Goal: Task Accomplishment & Management: Use online tool/utility

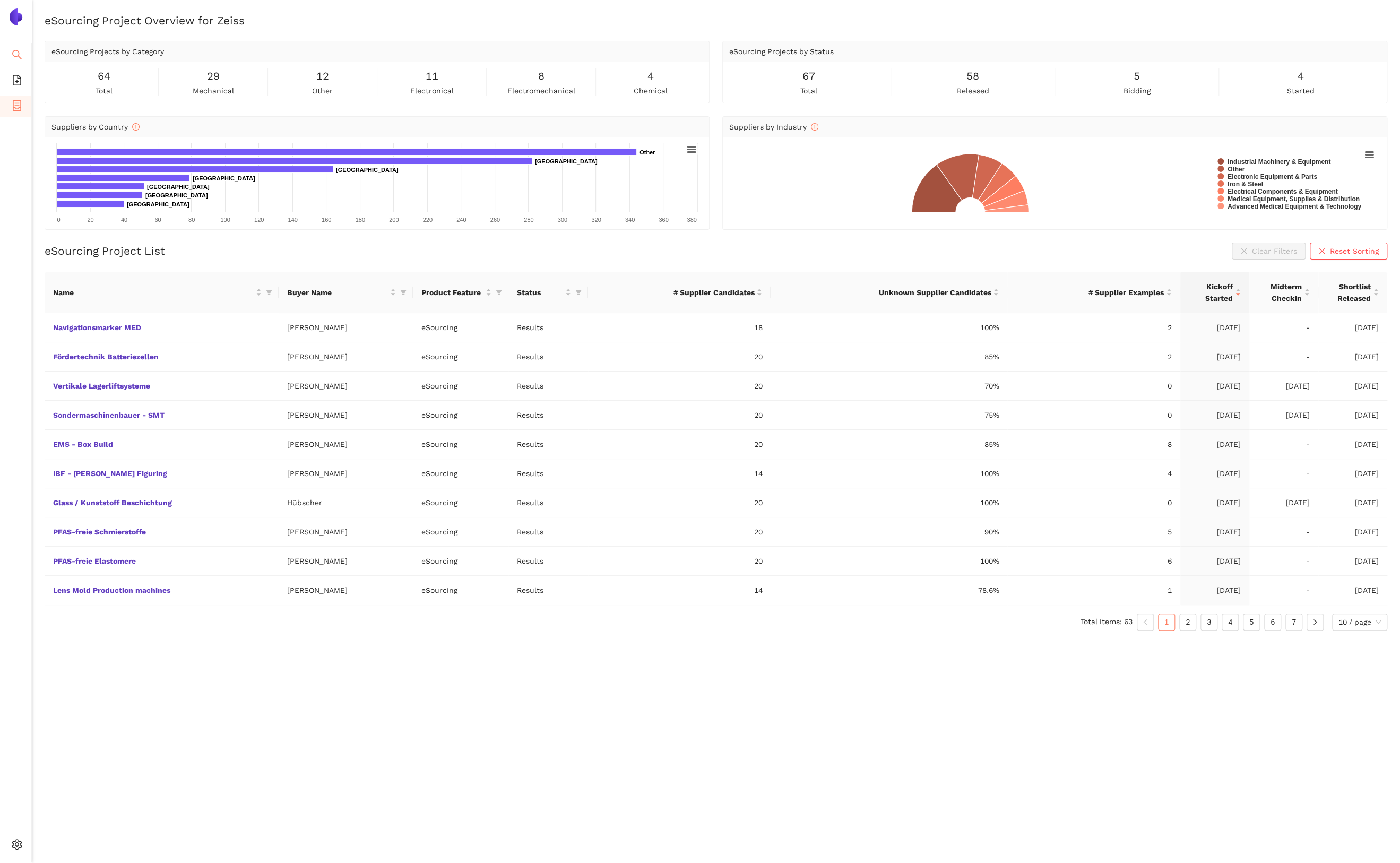
click at [10, 58] on li "Search" at bounding box center [16, 55] width 32 height 21
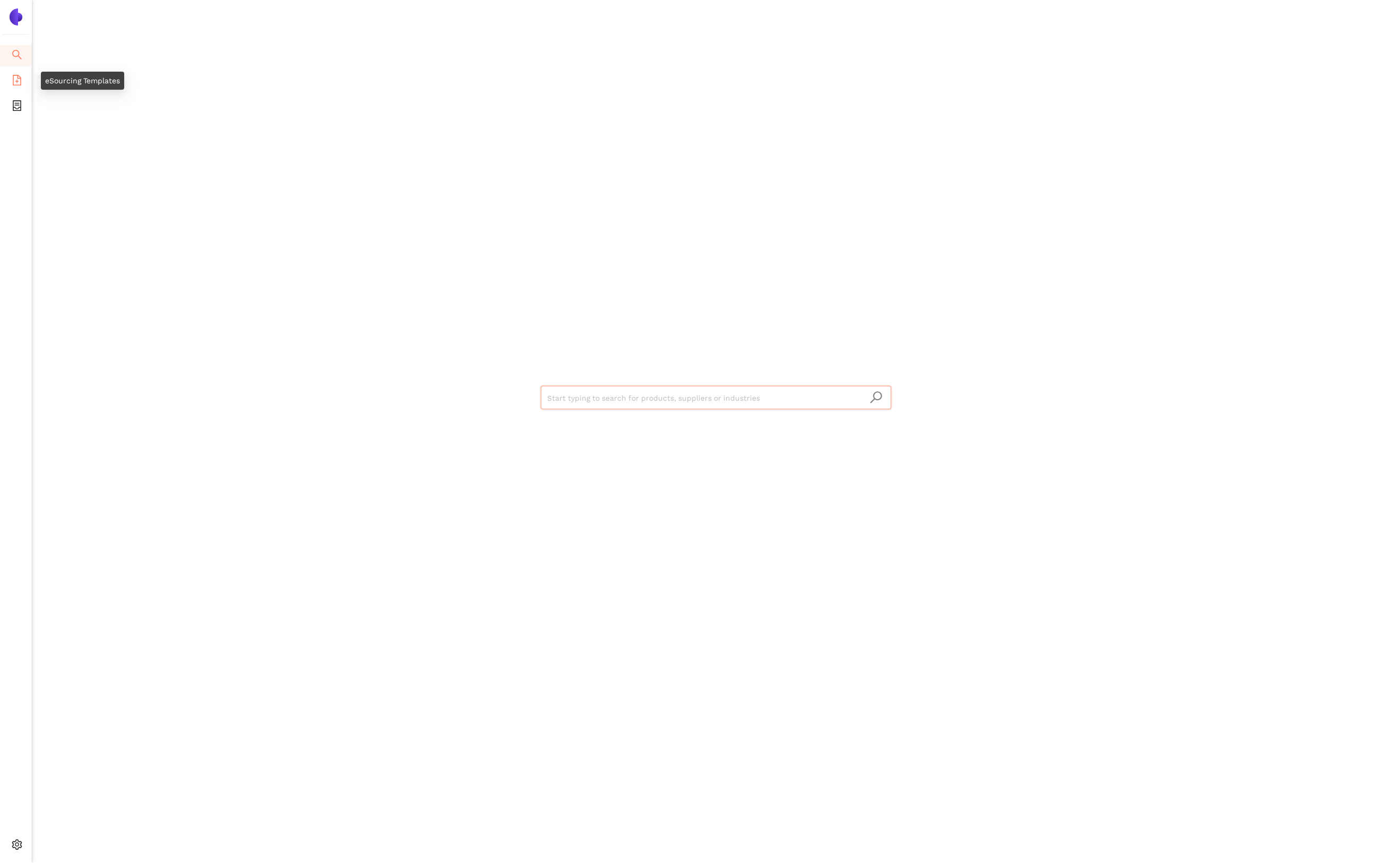
click at [17, 80] on icon "file-add" at bounding box center [17, 80] width 11 height 11
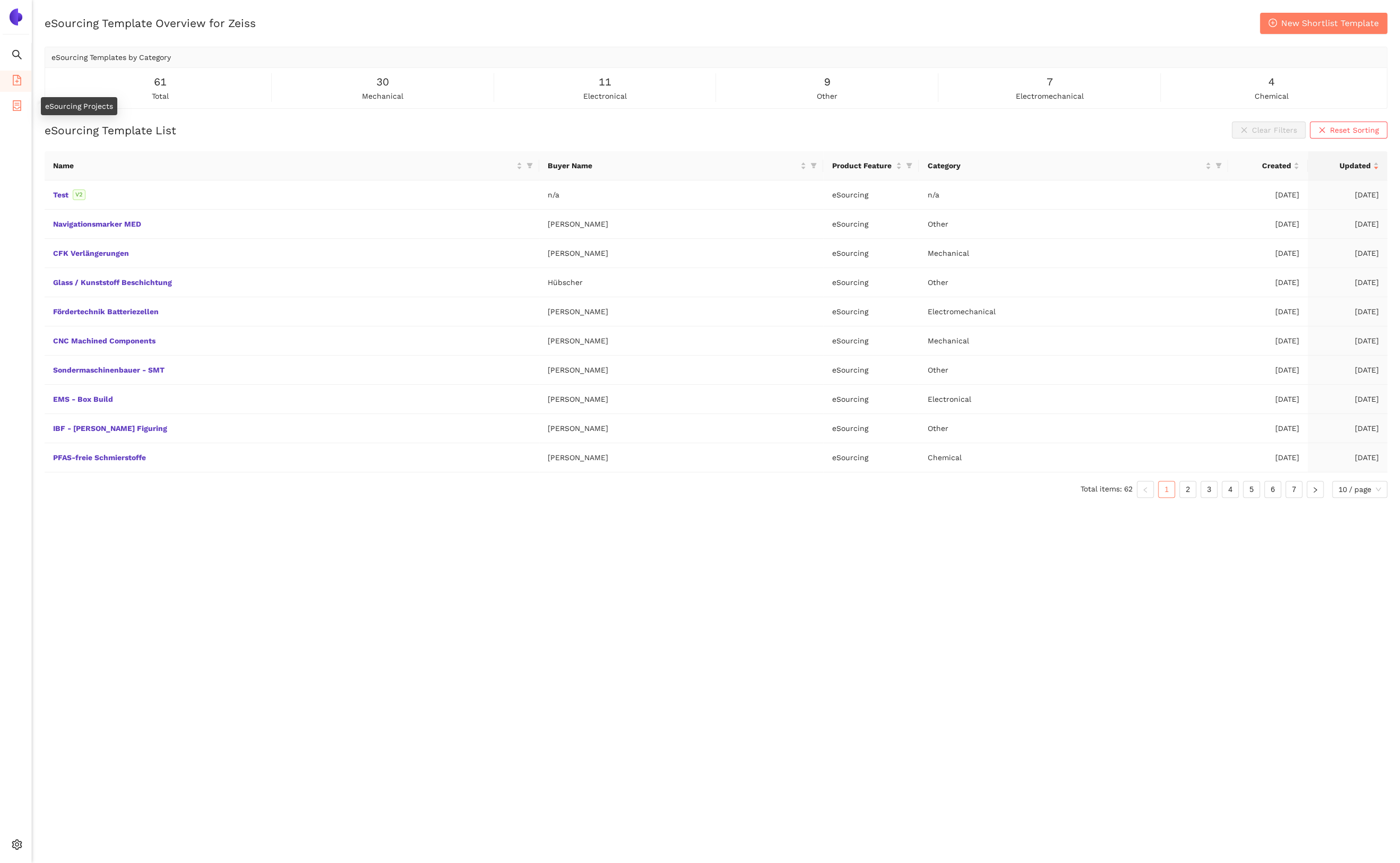
click at [16, 103] on icon "container" at bounding box center [17, 105] width 11 height 11
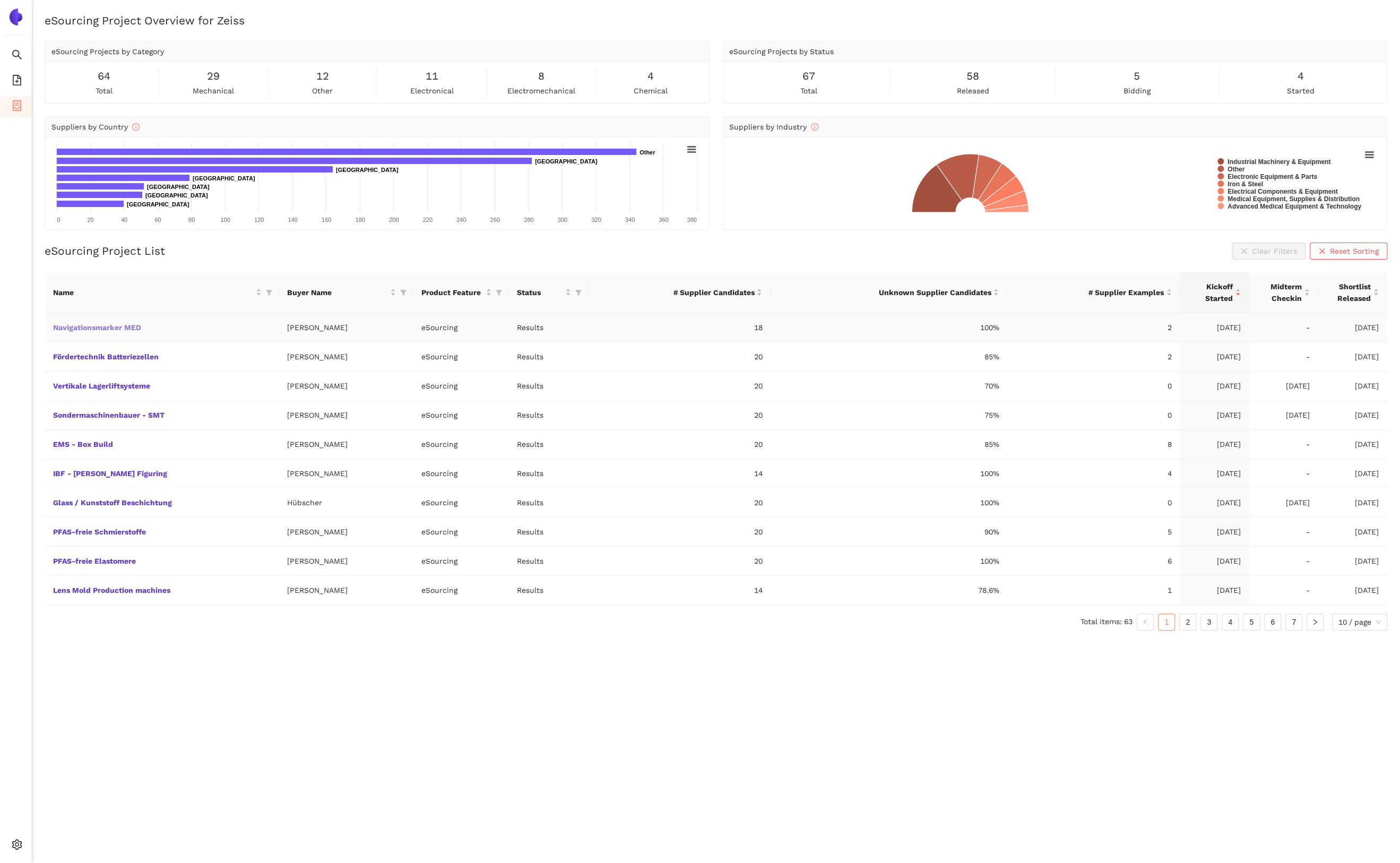
click at [0, 0] on link "Navigationsmarker MED" at bounding box center [0, 0] width 0 height 0
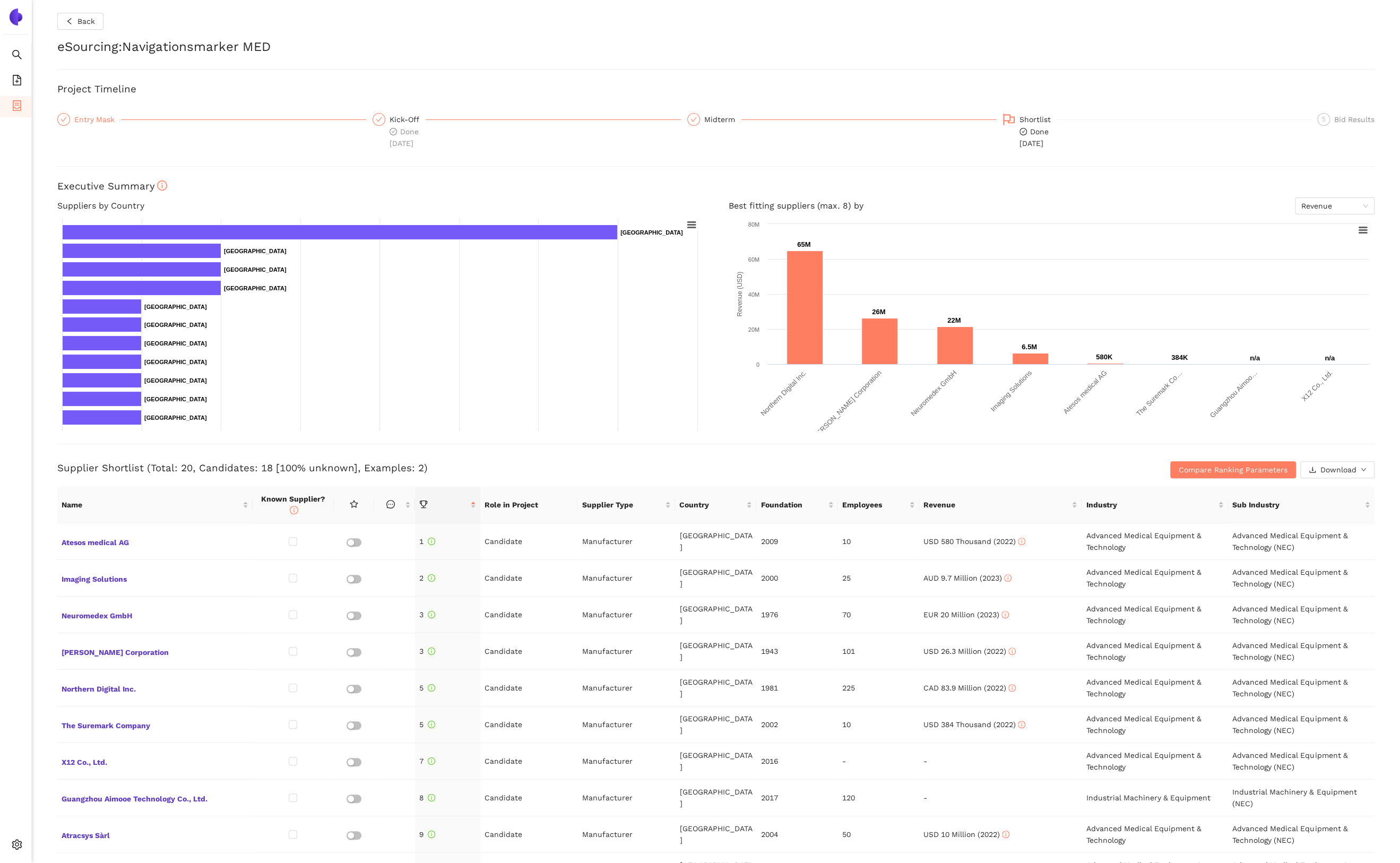
click at [98, 119] on div "Entry Mask" at bounding box center [98, 119] width 47 height 13
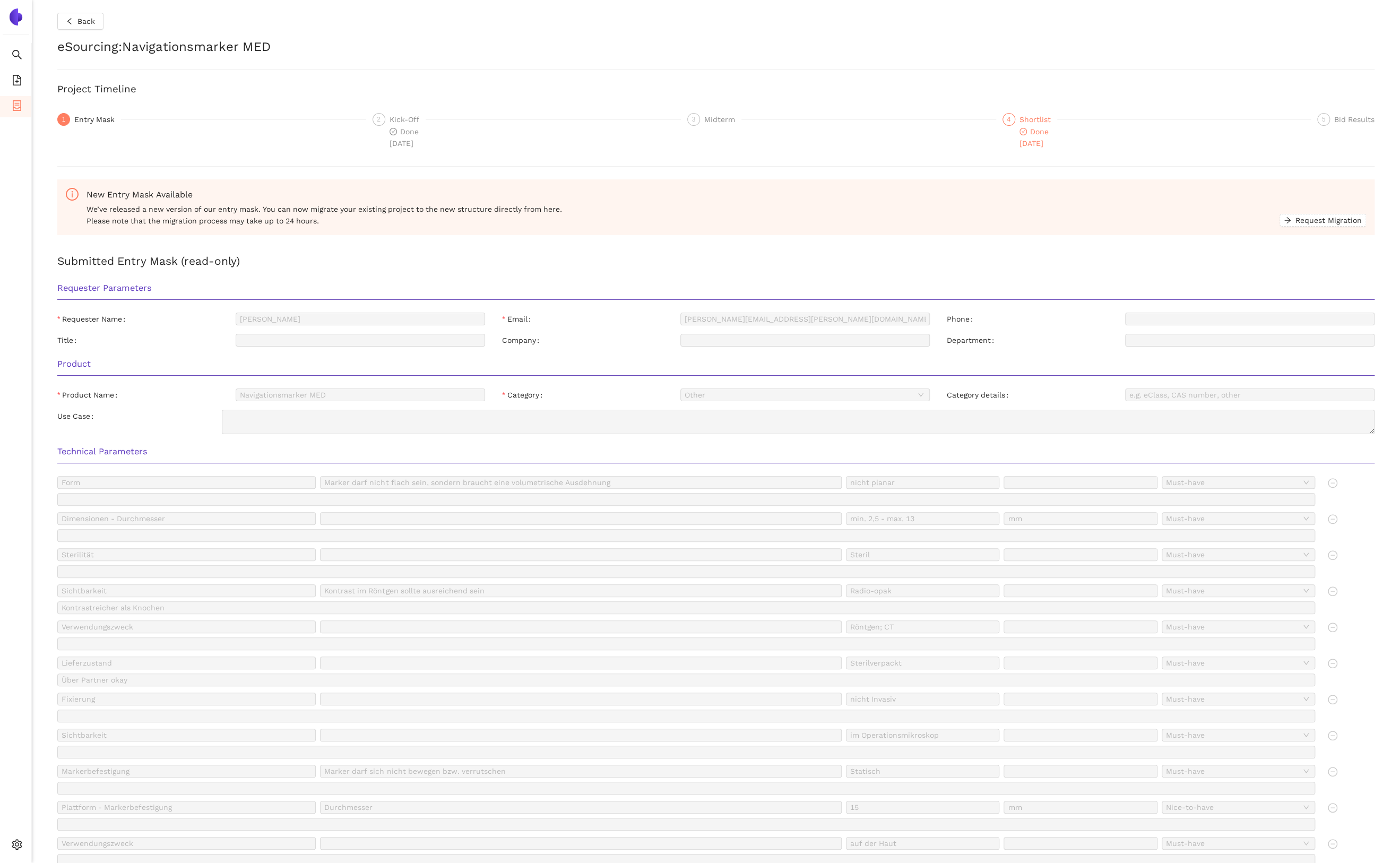
click at [1023, 123] on div "Shortlist" at bounding box center [1038, 119] width 38 height 13
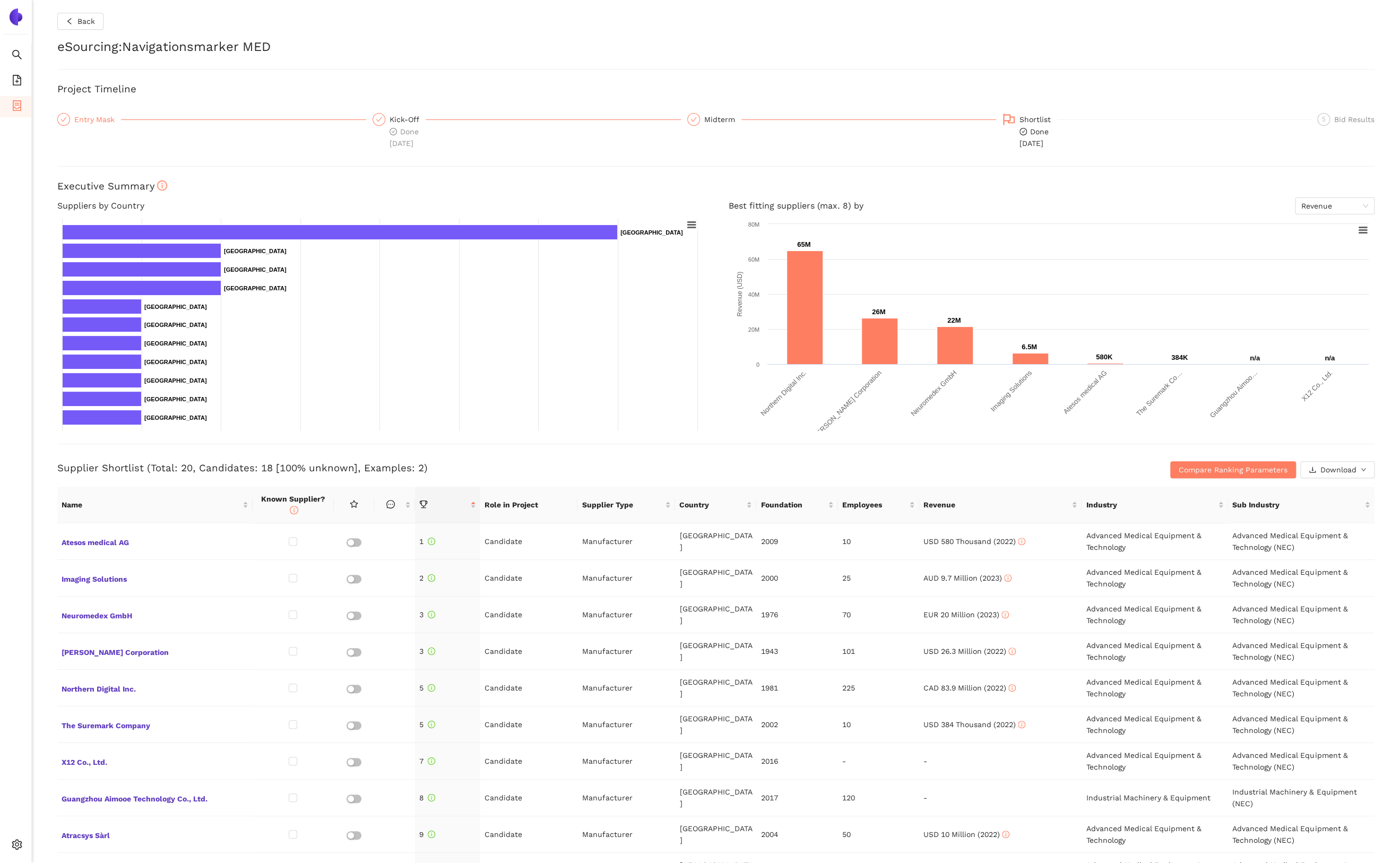
click at [102, 118] on div "Entry Mask" at bounding box center [98, 119] width 47 height 13
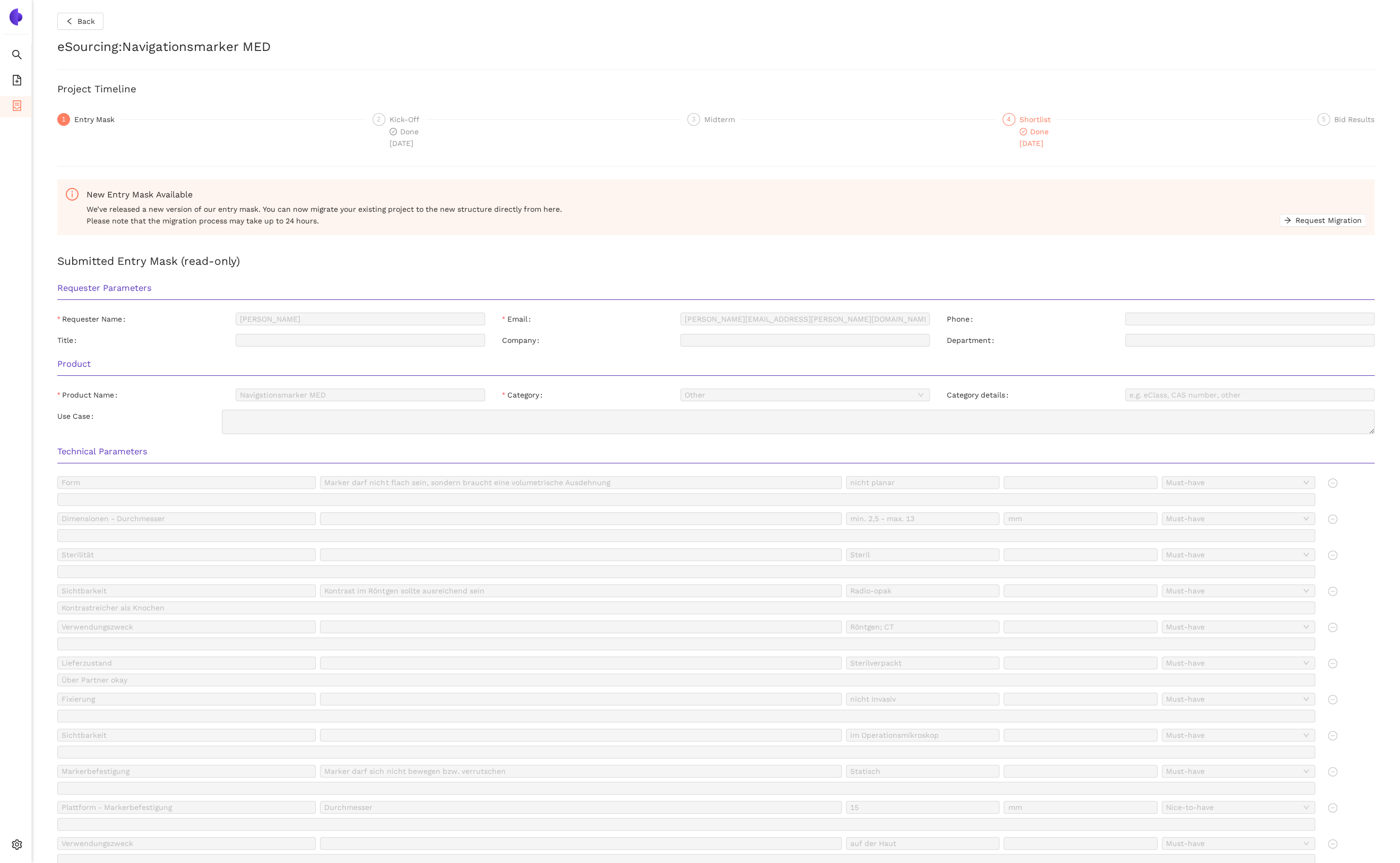
click at [1036, 123] on div "Shortlist" at bounding box center [1038, 119] width 38 height 13
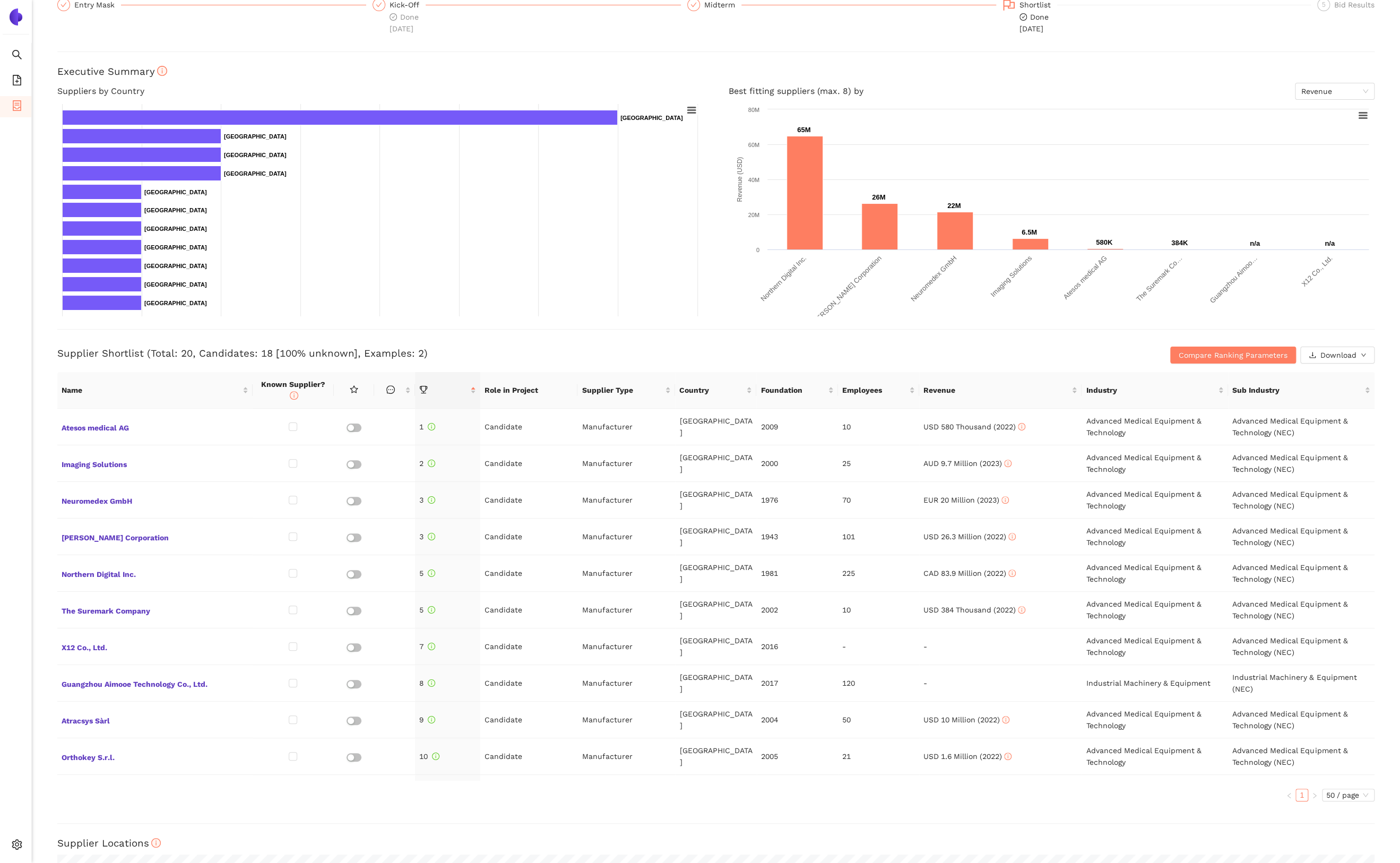
scroll to position [116, 0]
drag, startPoint x: 149, startPoint y: 352, endPoint x: 188, endPoint y: 350, distance: 39.1
click at [188, 350] on h3 "Supplier Shortlist (Total: 20, Candidates: 18 [100% unknown], Examples: 2)" at bounding box center [496, 352] width 878 height 14
drag, startPoint x: 195, startPoint y: 351, endPoint x: 267, endPoint y: 349, distance: 72.0
click at [267, 349] on h3 "Supplier Shortlist (Total: 20, Candidates: 18 [100% unknown], Examples: 2)" at bounding box center [496, 352] width 878 height 14
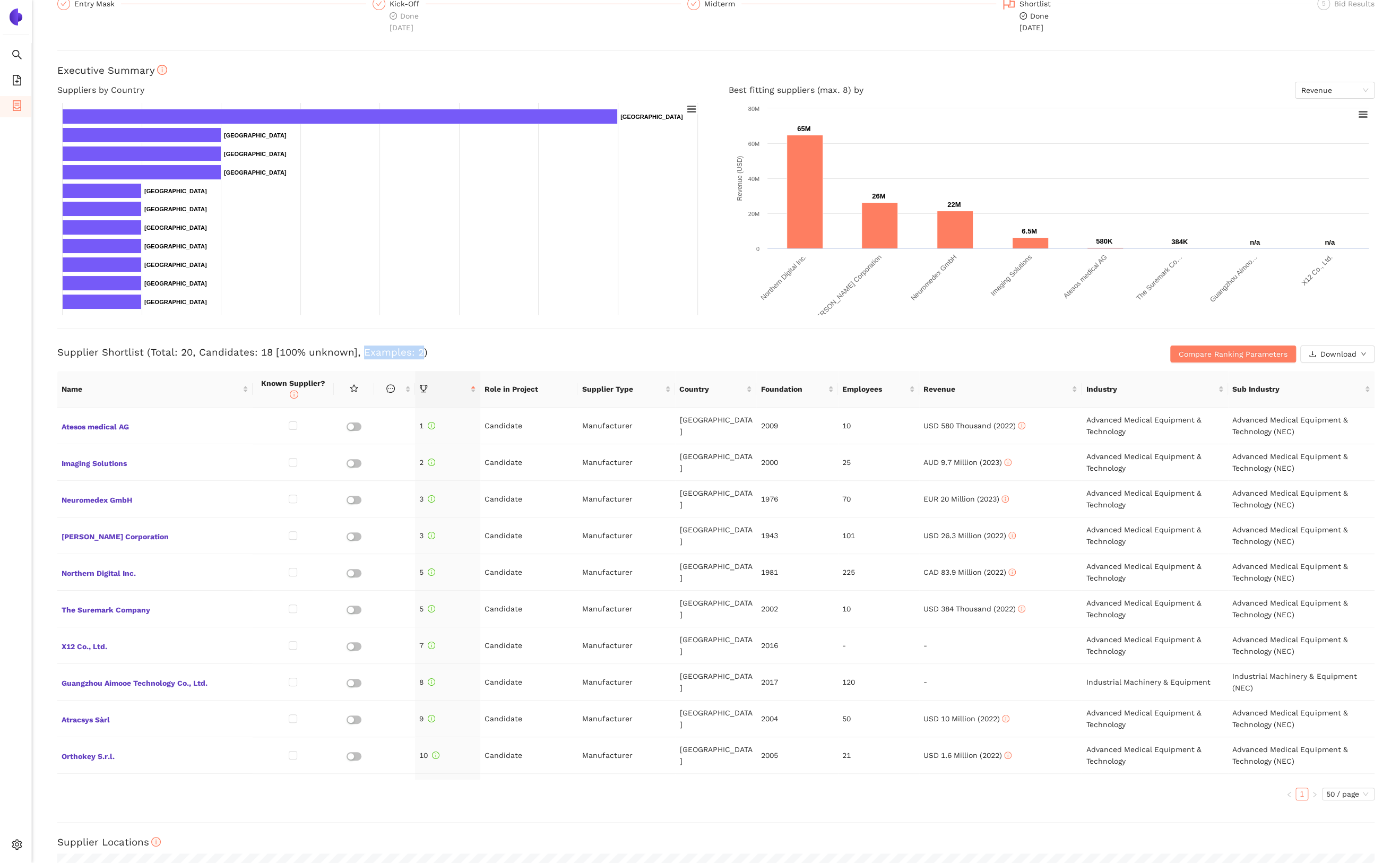
drag, startPoint x: 359, startPoint y: 349, endPoint x: 415, endPoint y: 350, distance: 56.0
click at [415, 350] on h3 "Supplier Shortlist (Total: 20, Candidates: 18 [100% unknown], Examples: 2)" at bounding box center [496, 352] width 878 height 14
drag, startPoint x: 485, startPoint y: 424, endPoint x: 521, endPoint y: 424, distance: 36.0
click at [521, 424] on td "Candidate" at bounding box center [529, 426] width 98 height 37
drag, startPoint x: 582, startPoint y: 425, endPoint x: 625, endPoint y: 424, distance: 43.0
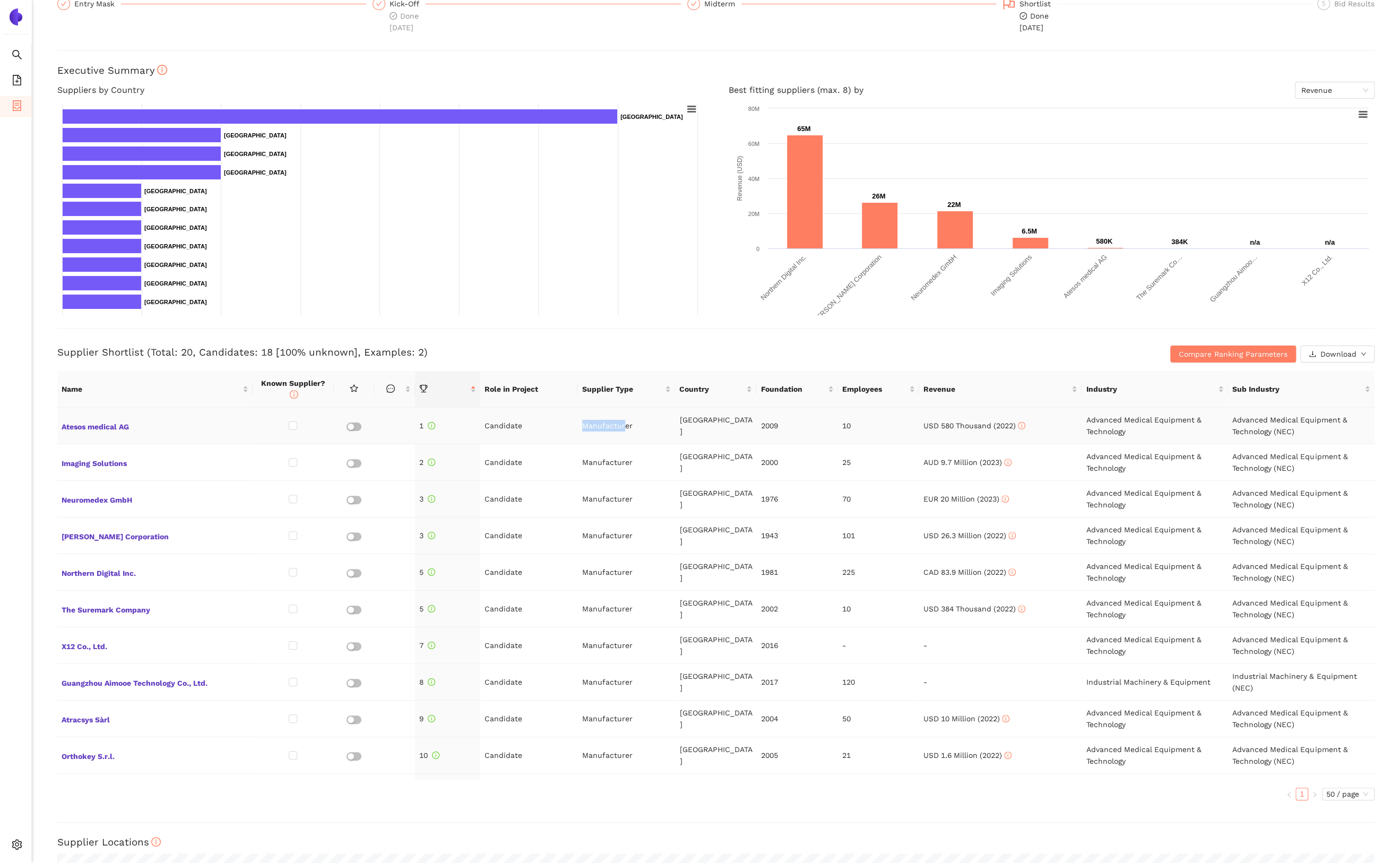
click at [625, 424] on td "Manufacturer" at bounding box center [626, 426] width 98 height 37
click at [87, 429] on span "Atesos medical AG" at bounding box center [155, 425] width 187 height 14
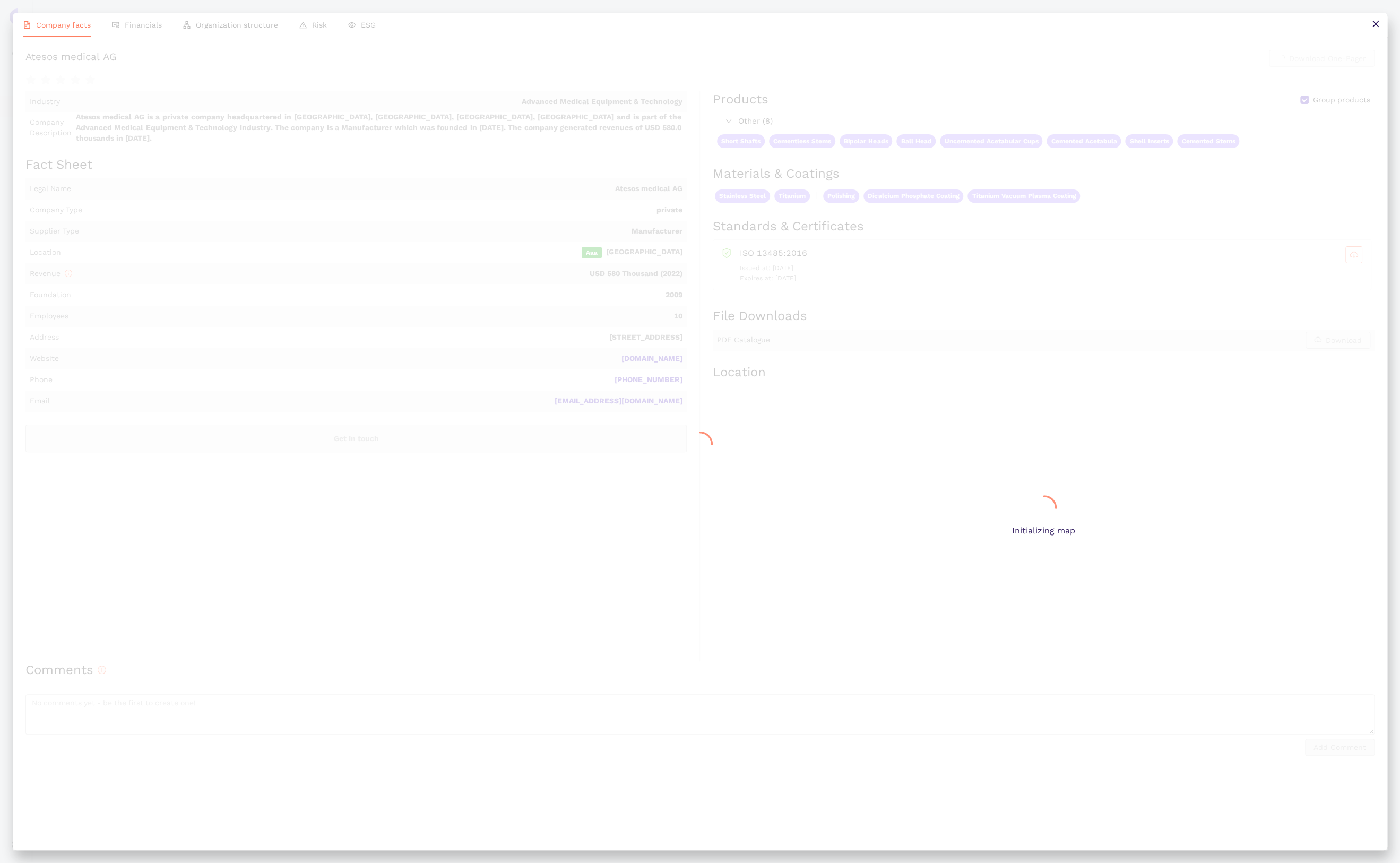
scroll to position [0, 0]
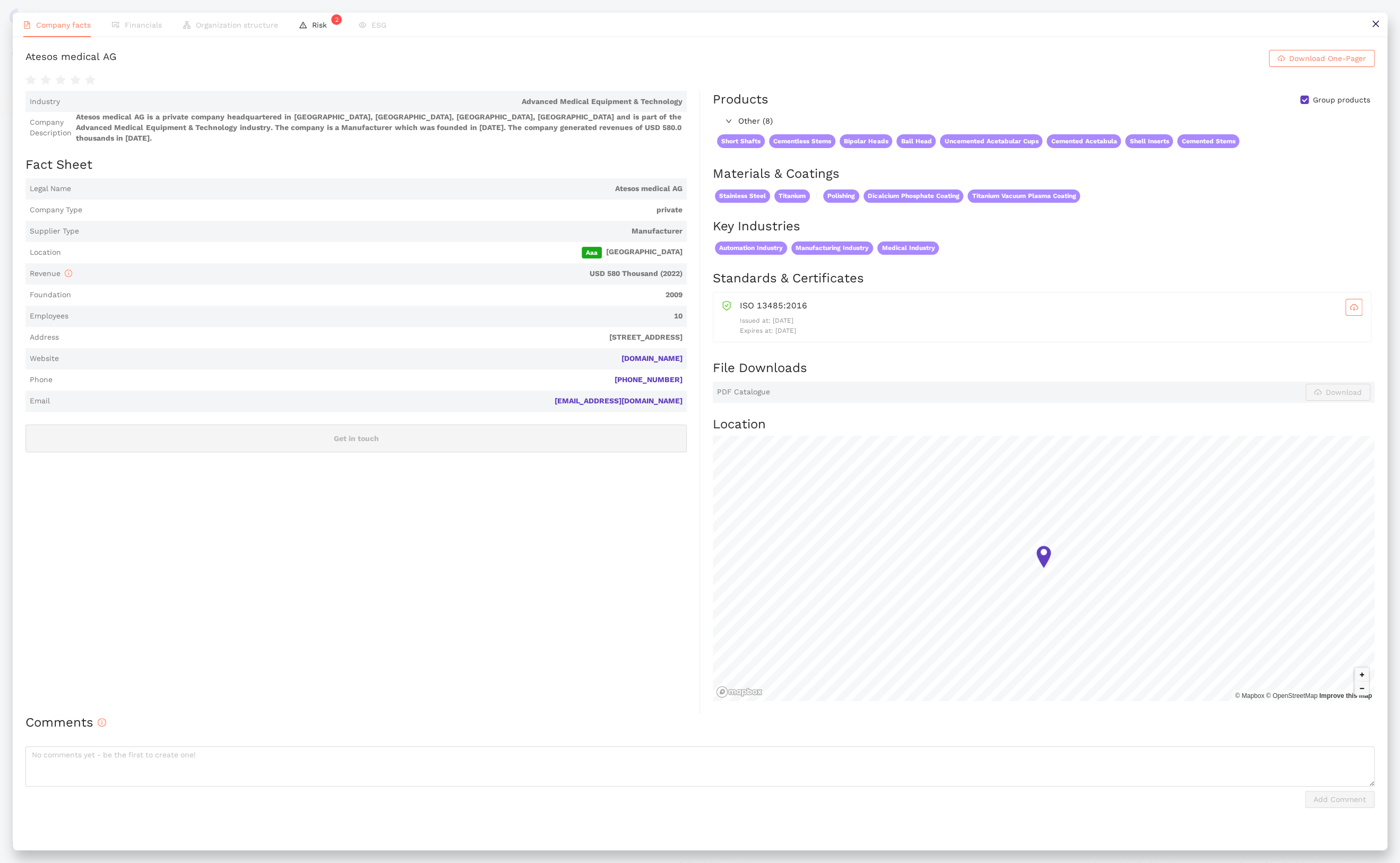
drag, startPoint x: 808, startPoint y: 331, endPoint x: 740, endPoint y: 331, distance: 68.0
click at [740, 331] on p "Expires at: [DATE]" at bounding box center [1051, 331] width 623 height 10
click at [1166, 64] on button "Download One-Pager" at bounding box center [1322, 58] width 106 height 17
click at [1166, 23] on icon "close" at bounding box center [1376, 24] width 8 height 8
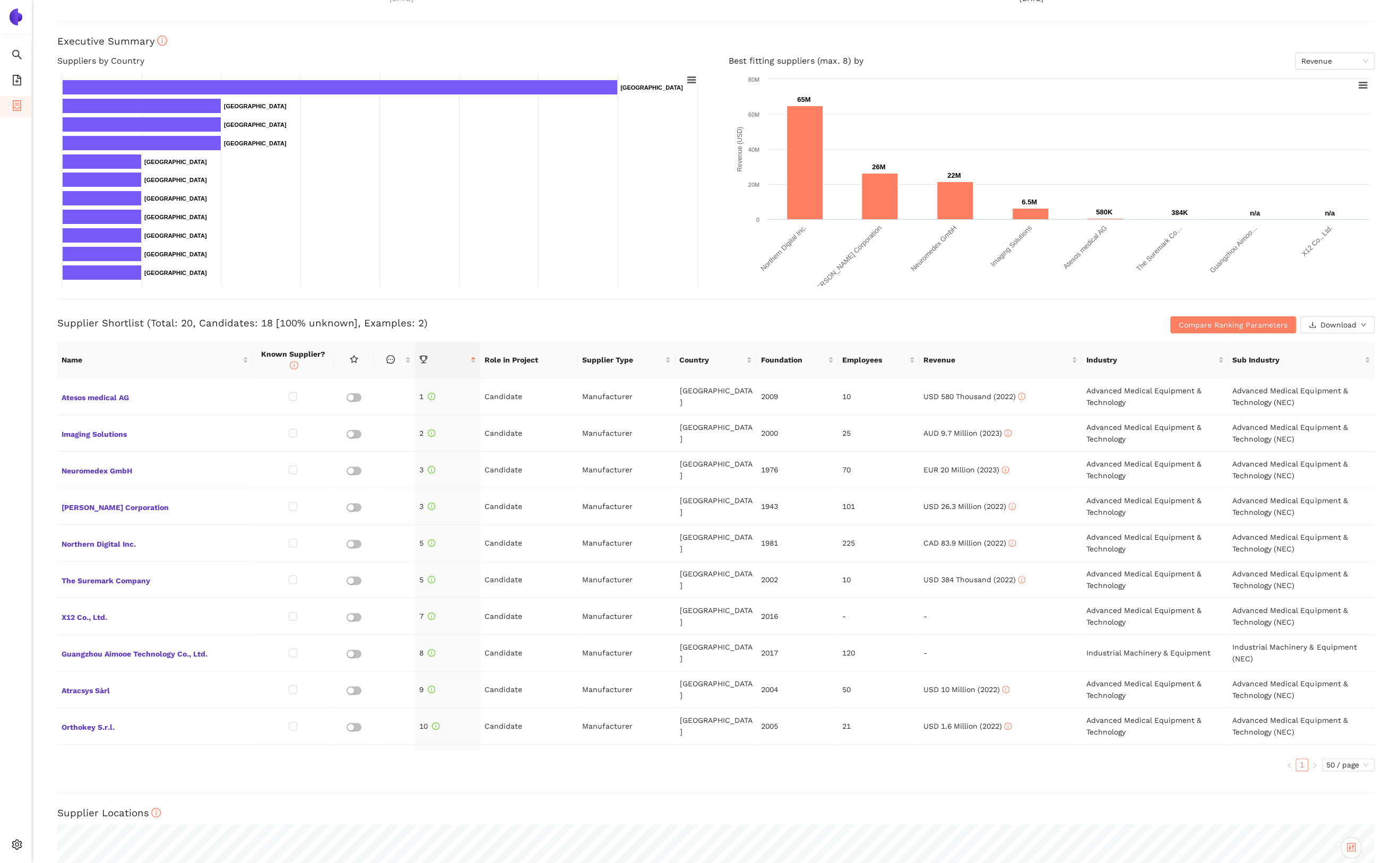
scroll to position [149, 0]
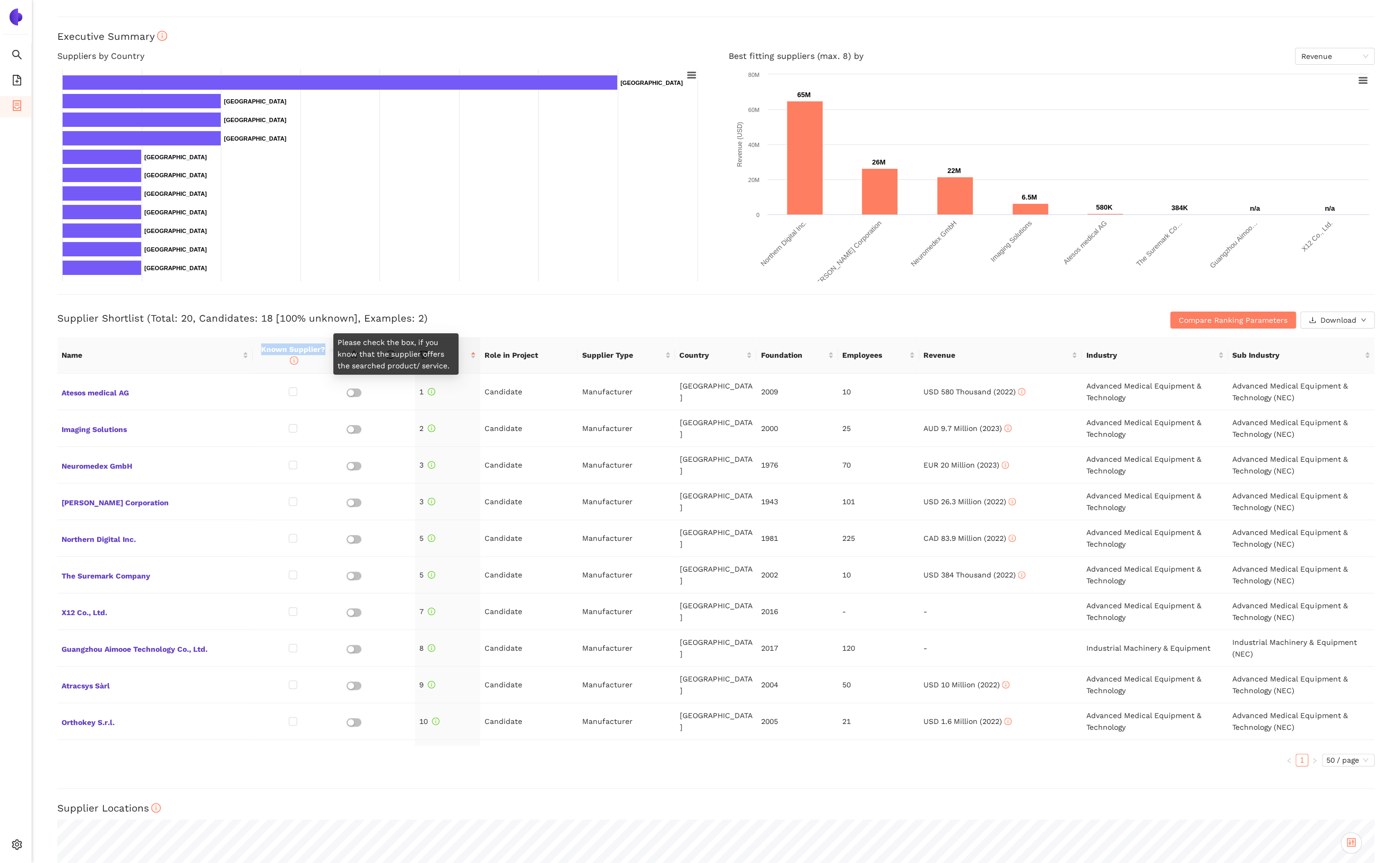
drag, startPoint x: 262, startPoint y: 348, endPoint x: 324, endPoint y: 347, distance: 62.0
click at [324, 347] on span "Known Supplier?" at bounding box center [293, 355] width 64 height 20
click at [498, 719] on ul "1 50 / page" at bounding box center [716, 760] width 1317 height 13
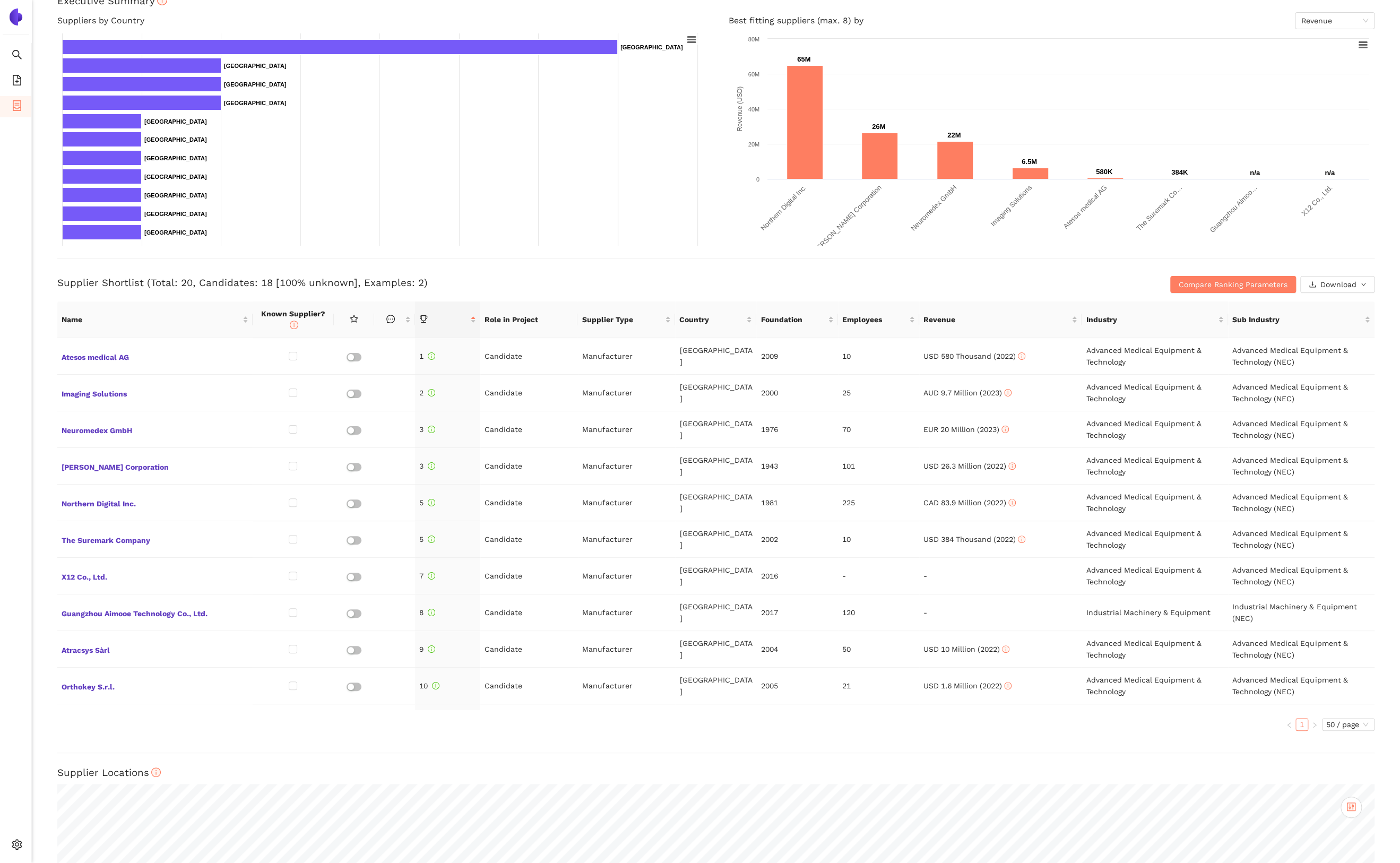
scroll to position [186, 0]
click at [293, 465] on input "checkbox" at bounding box center [293, 465] width 8 height 8
checkbox input "true"
click at [293, 539] on input "checkbox" at bounding box center [293, 539] width 8 height 8
checkbox input "true"
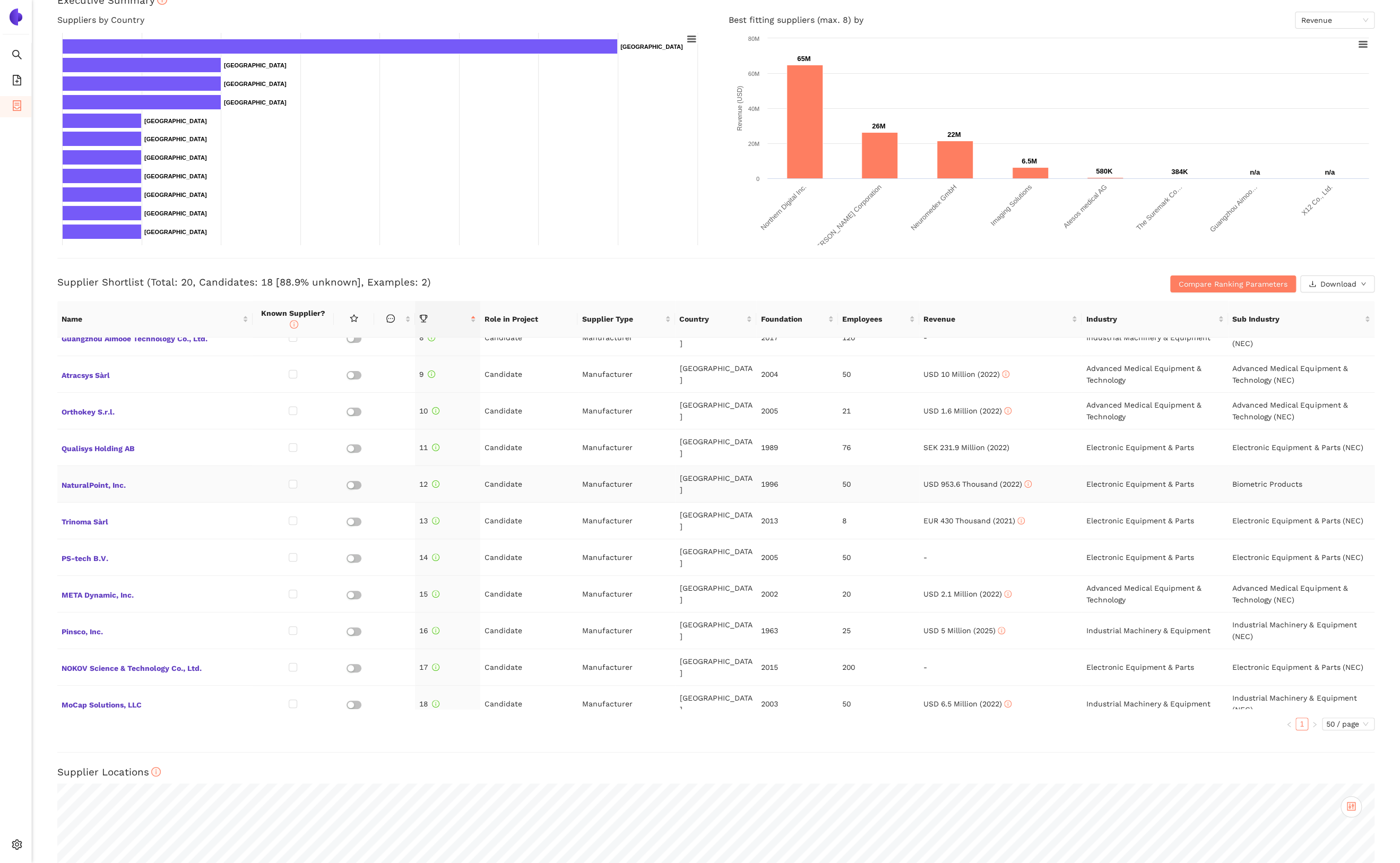
scroll to position [280, 0]
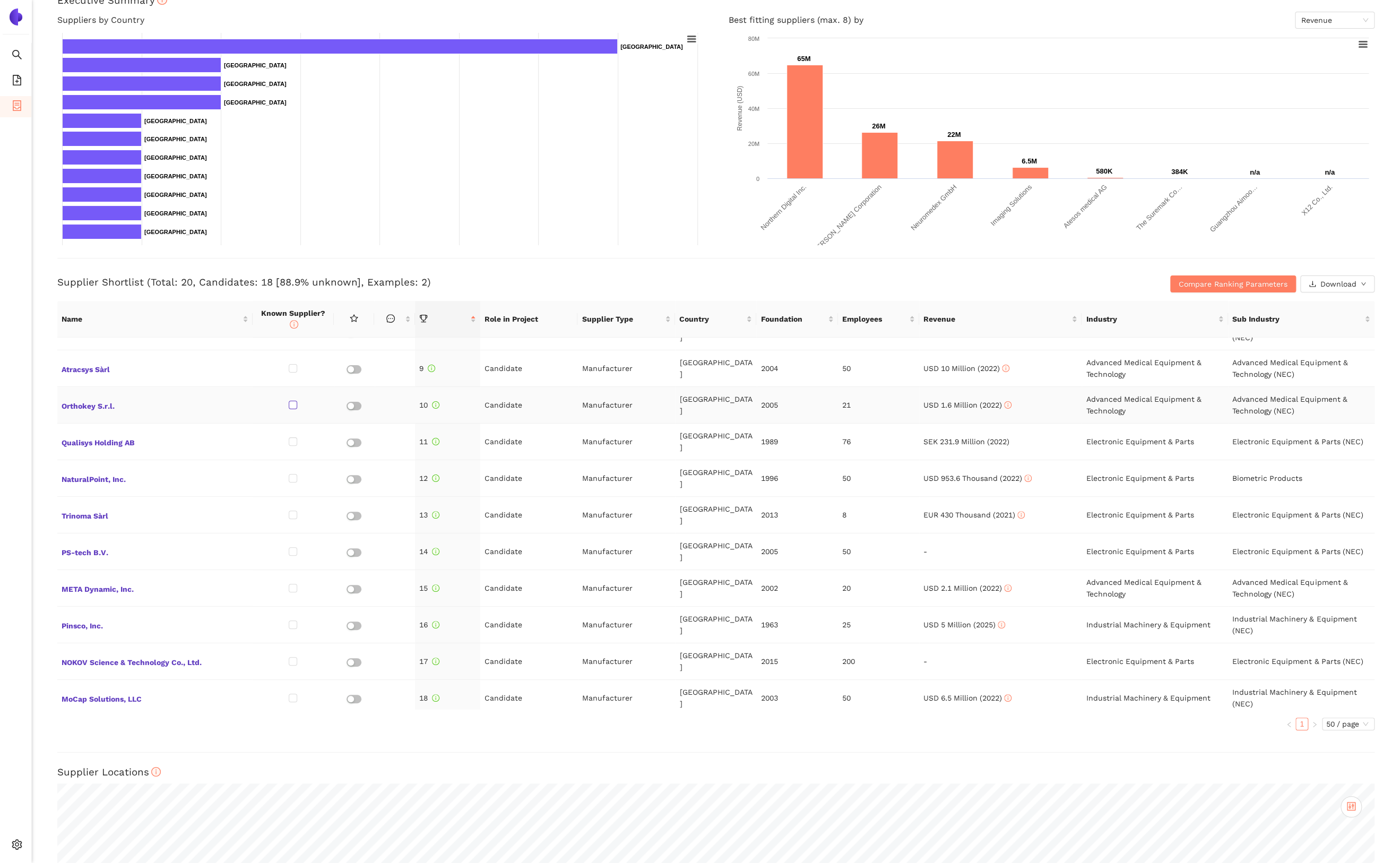
click at [293, 404] on input "checkbox" at bounding box center [293, 405] width 8 height 8
checkbox input "true"
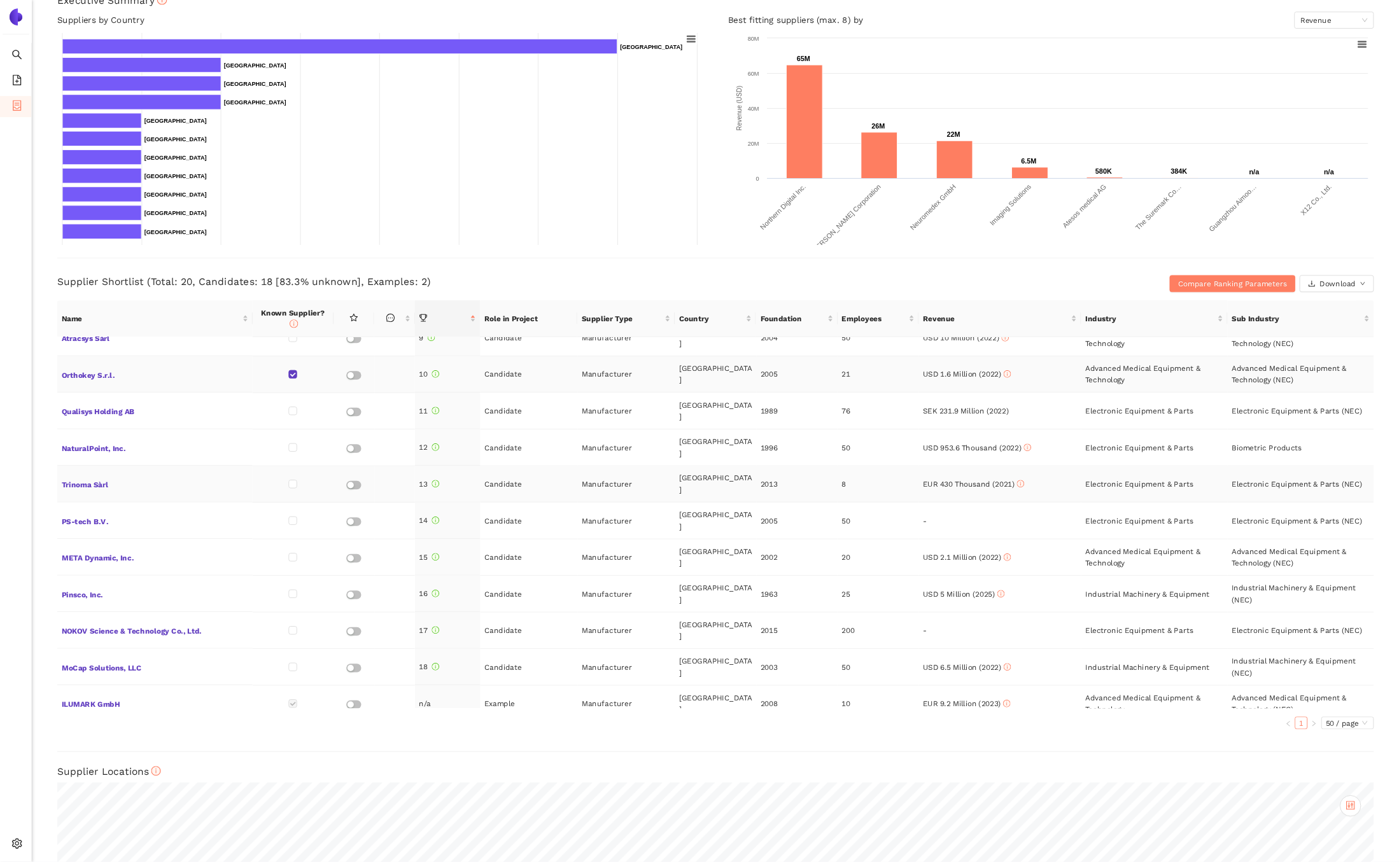
scroll to position [372, 0]
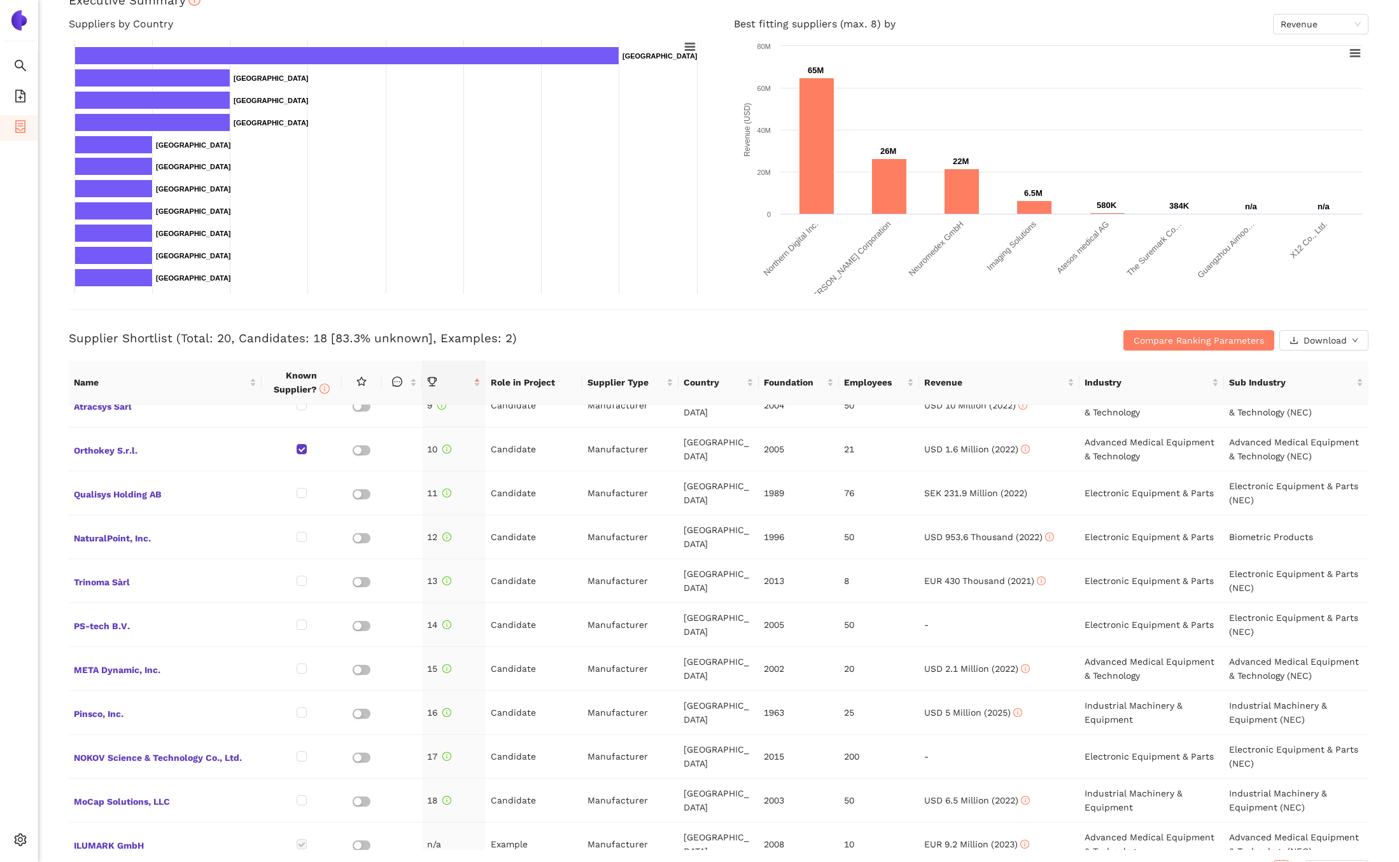
click at [320, 321] on div "Supplier Shortlist (Total: 20, Candidates: 18 [83.3% unknown], Examples: 2) Com…" at bounding box center [719, 329] width 1300 height 41
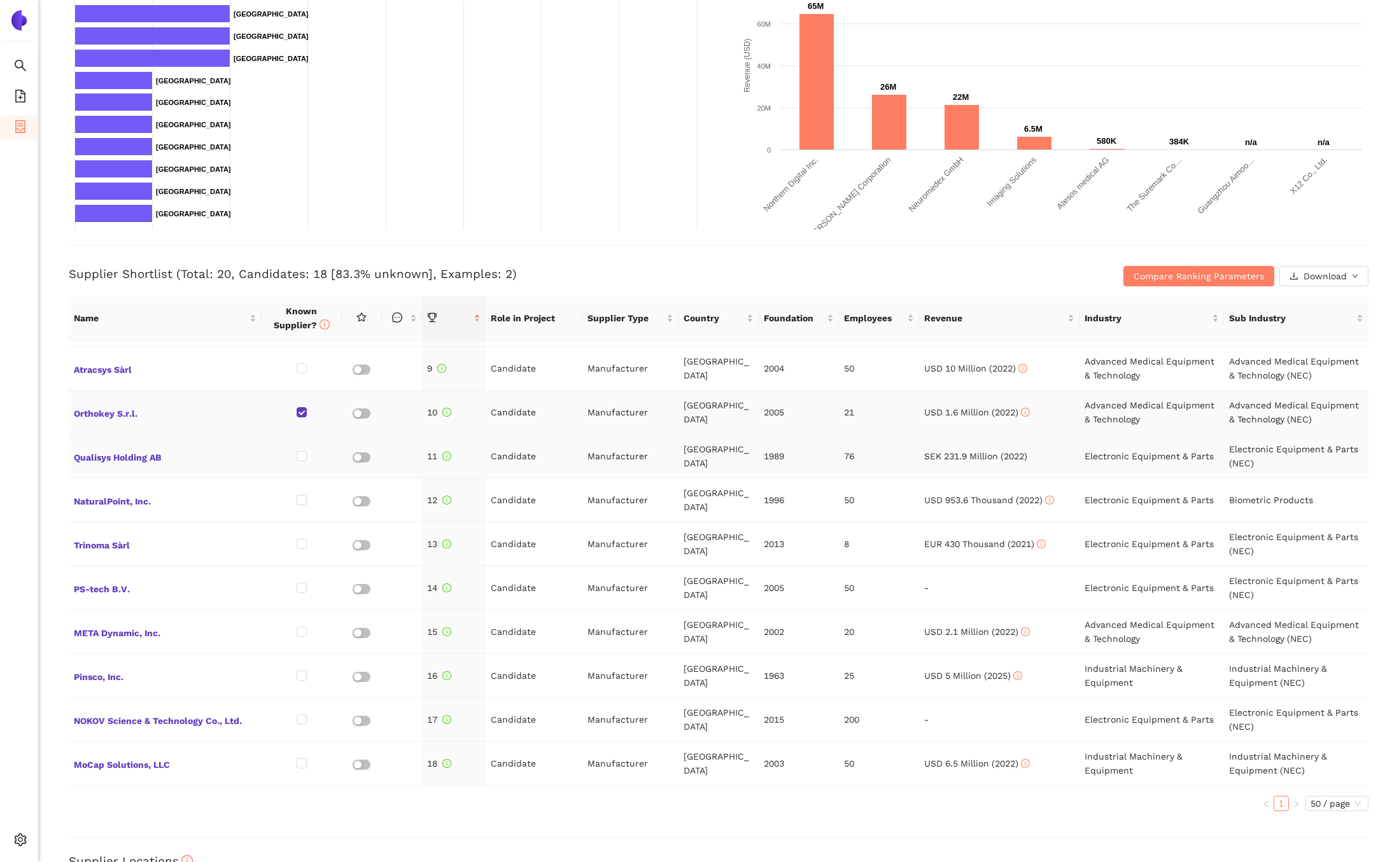
scroll to position [344, 0]
click at [297, 367] on input "checkbox" at bounding box center [302, 369] width 10 height 10
checkbox input "true"
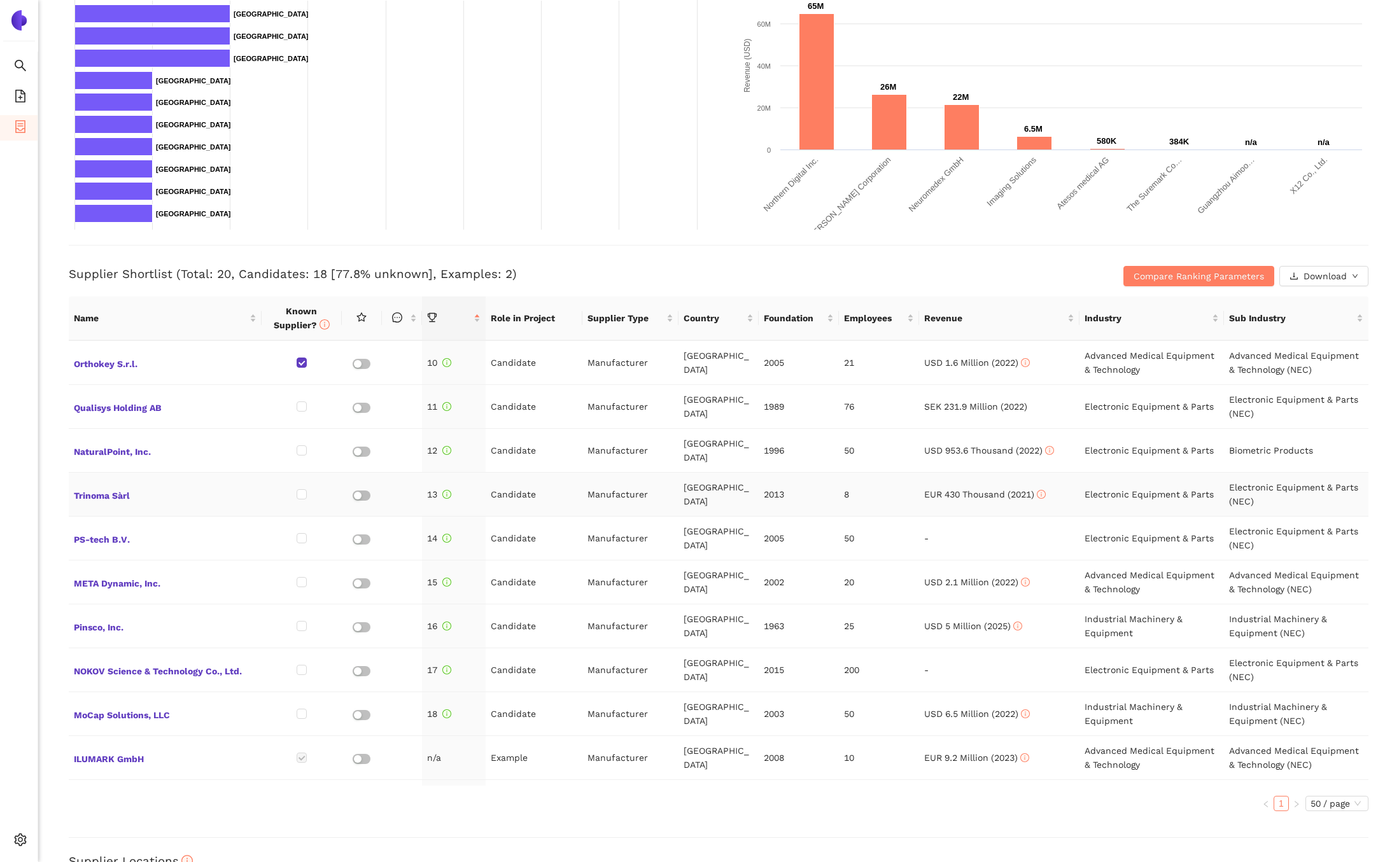
scroll to position [396, 0]
click at [299, 402] on input "checkbox" at bounding box center [302, 405] width 10 height 10
checkbox input "true"
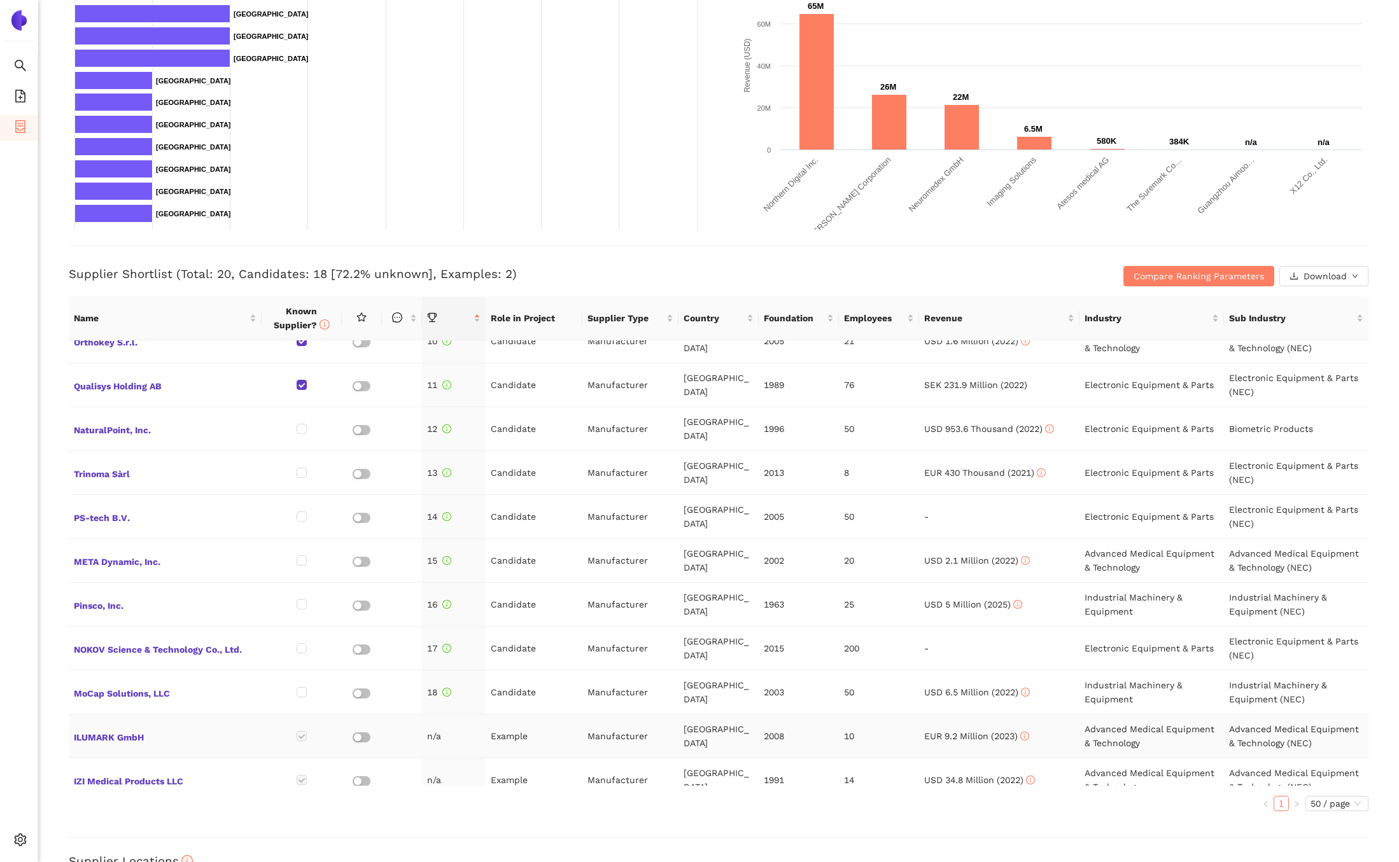
scroll to position [417, 0]
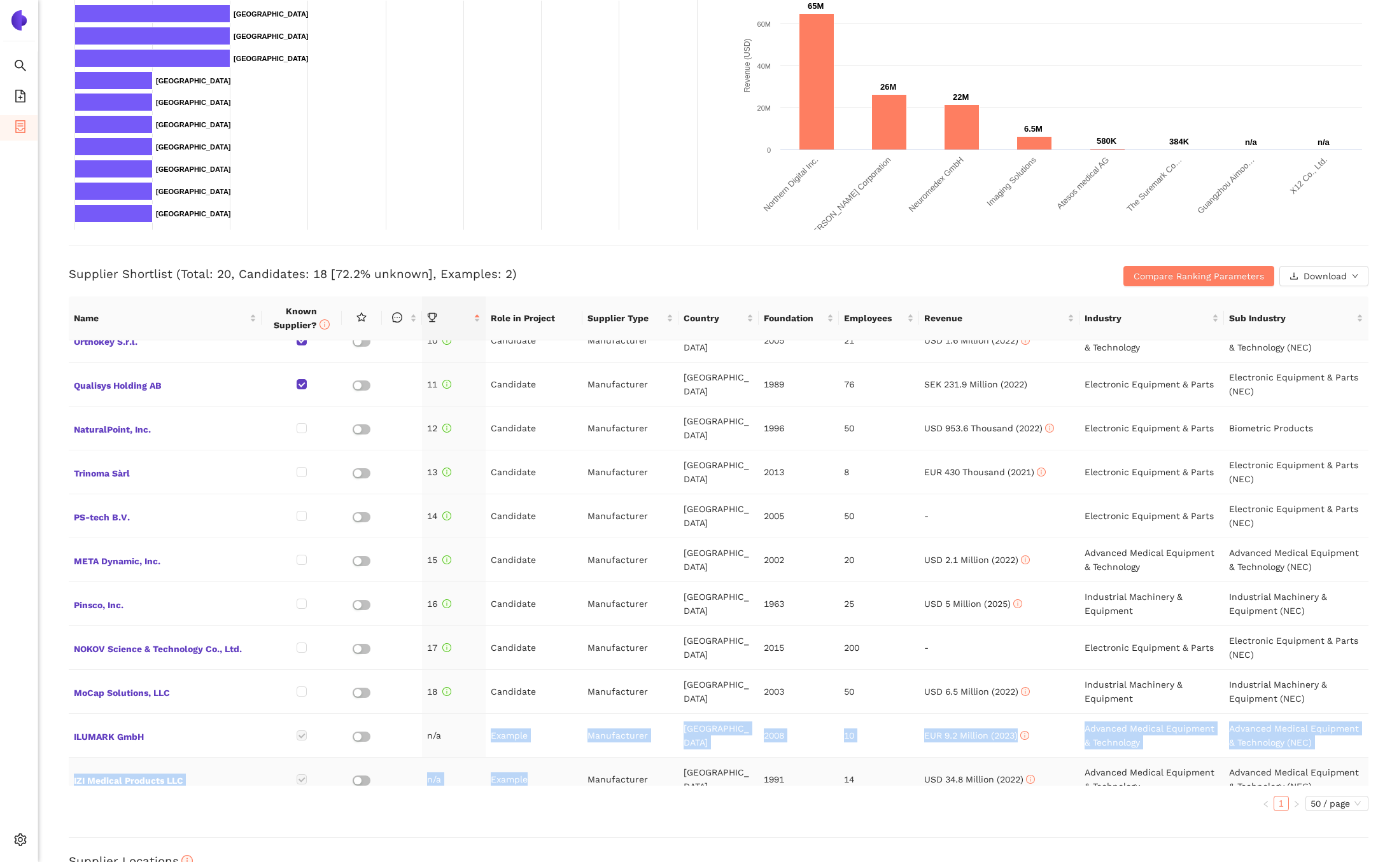
drag, startPoint x: 491, startPoint y: 719, endPoint x: 526, endPoint y: 760, distance: 53.7
click at [526, 760] on tbody "Atesos medical AG 1 Candidate Manufacturer [GEOGRAPHIC_DATA] 2009 10 USD 580 Th…" at bounding box center [719, 363] width 1300 height 878
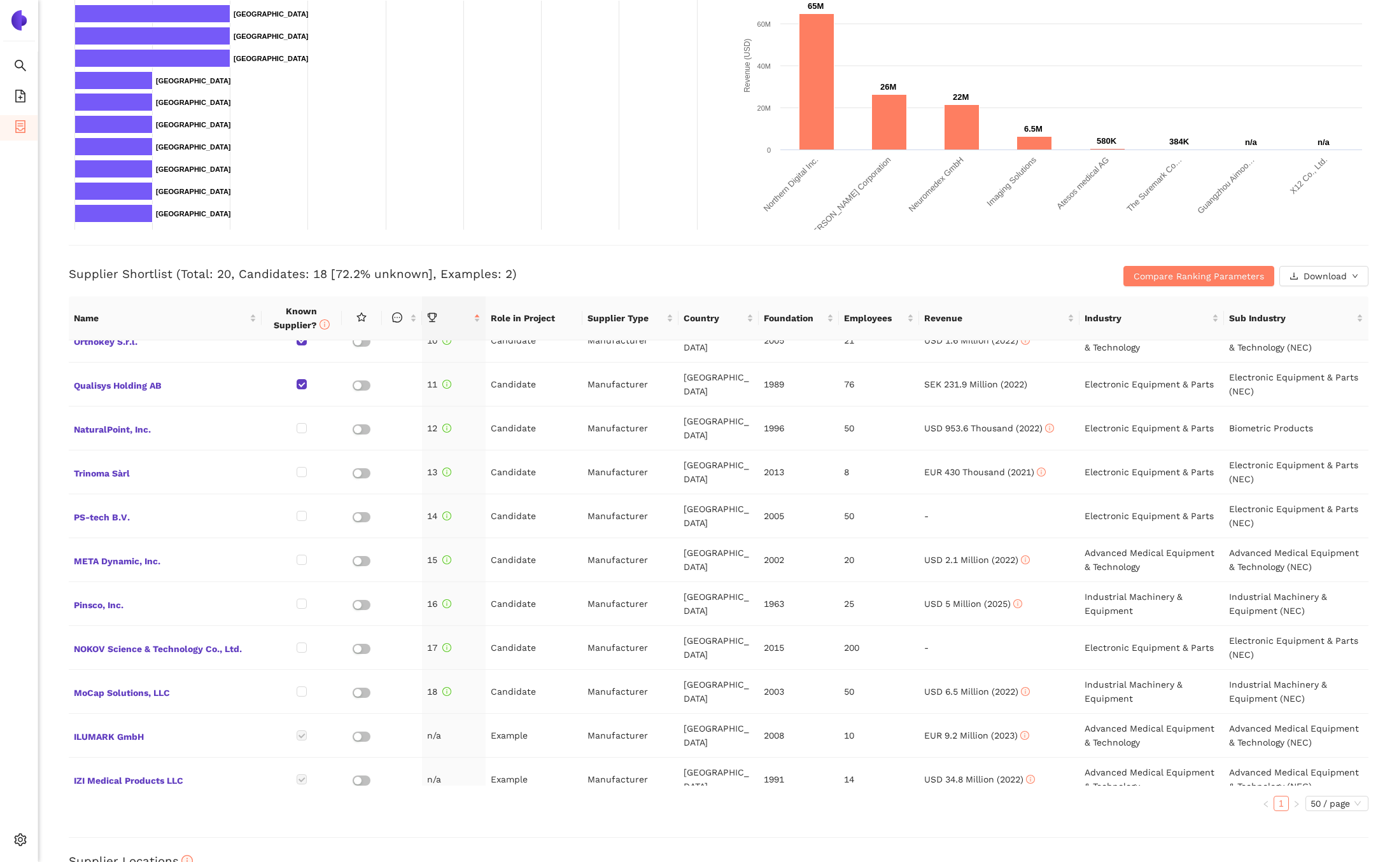
click at [345, 827] on div "Back eSourcing : Navigationsmarker MED Project Timeline Entry Mask Kick-Off Don…" at bounding box center [718, 431] width 1361 height 862
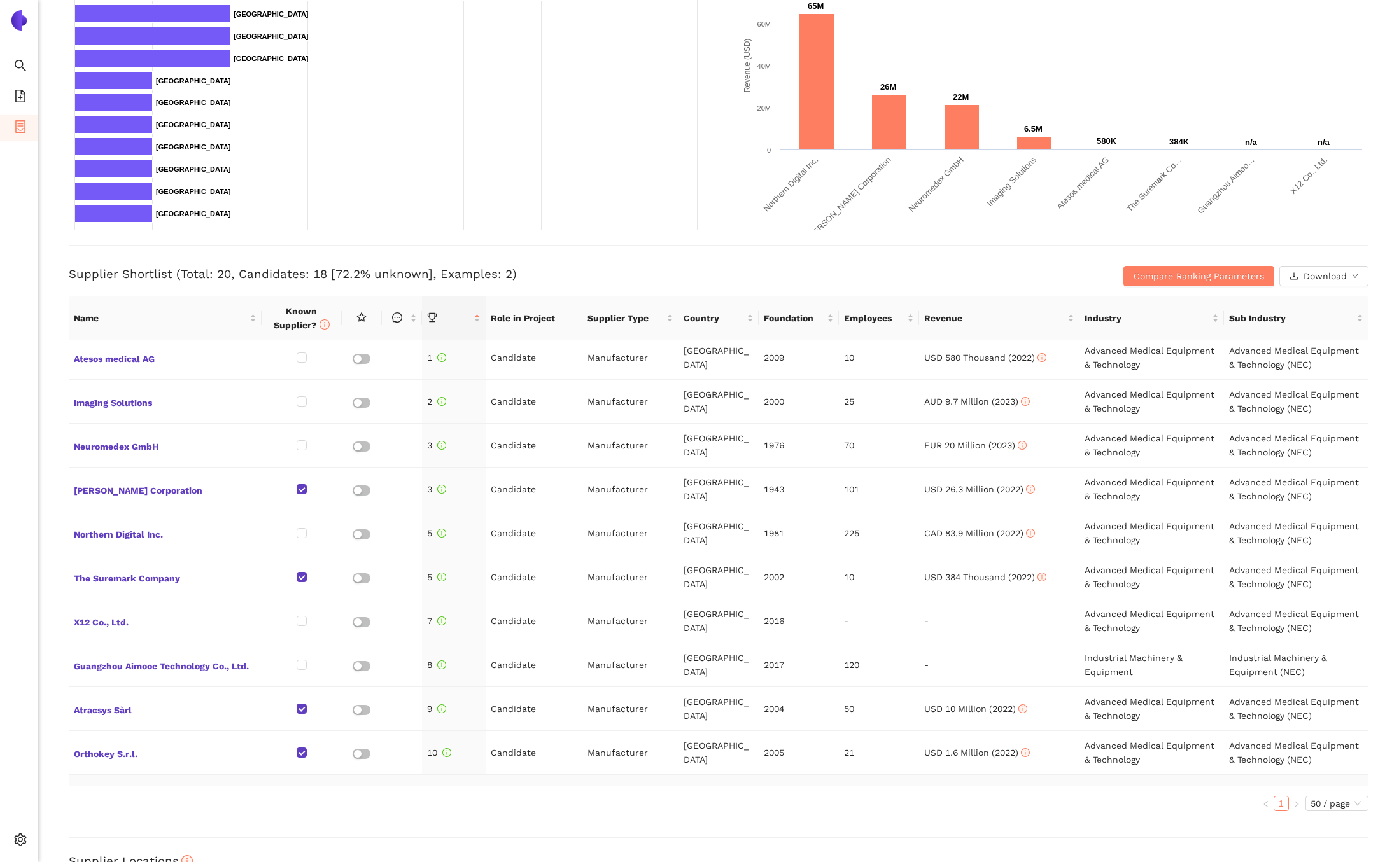
scroll to position [0, 0]
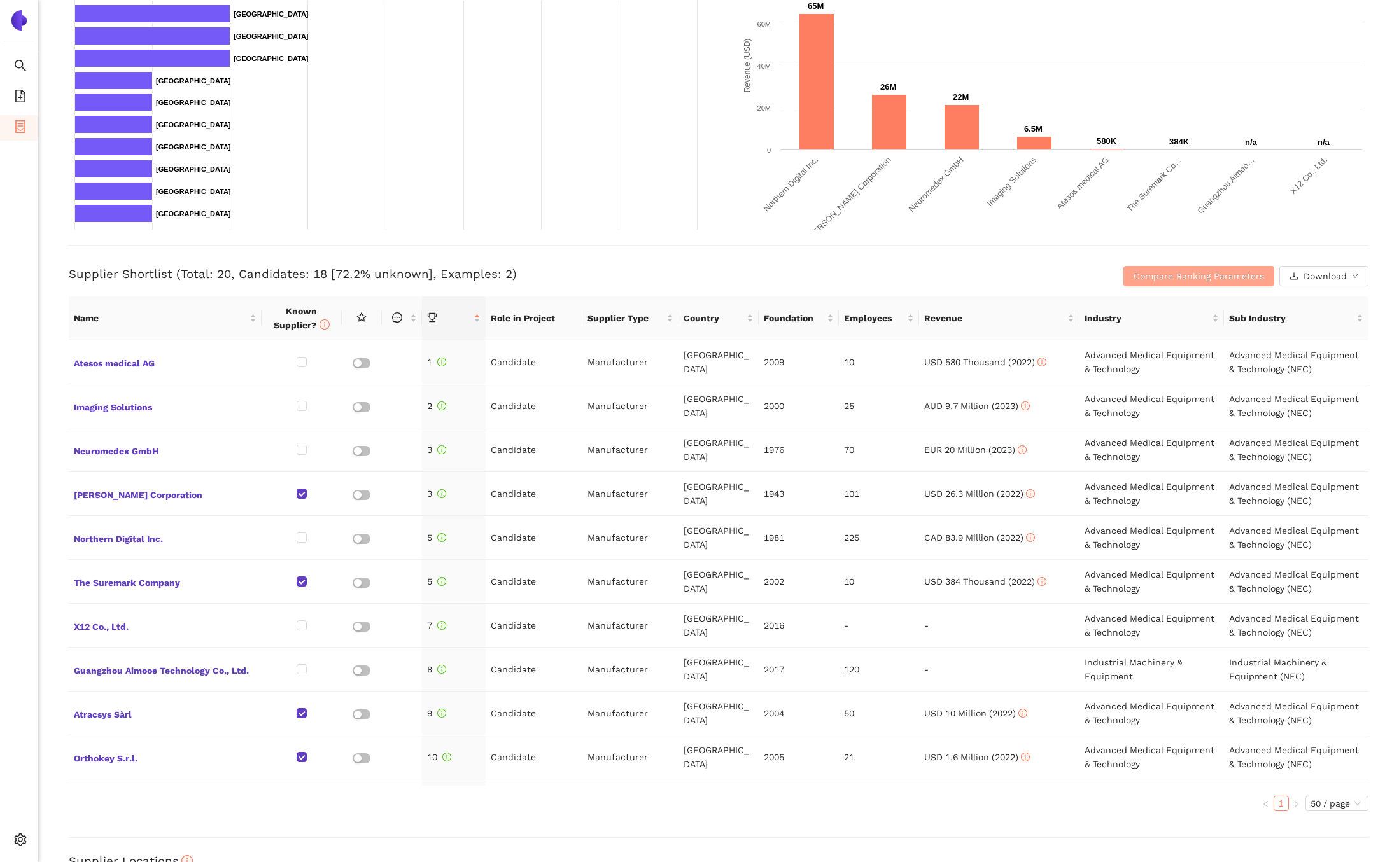
click at [1195, 270] on span "Compare Ranking Parameters" at bounding box center [1199, 276] width 130 height 14
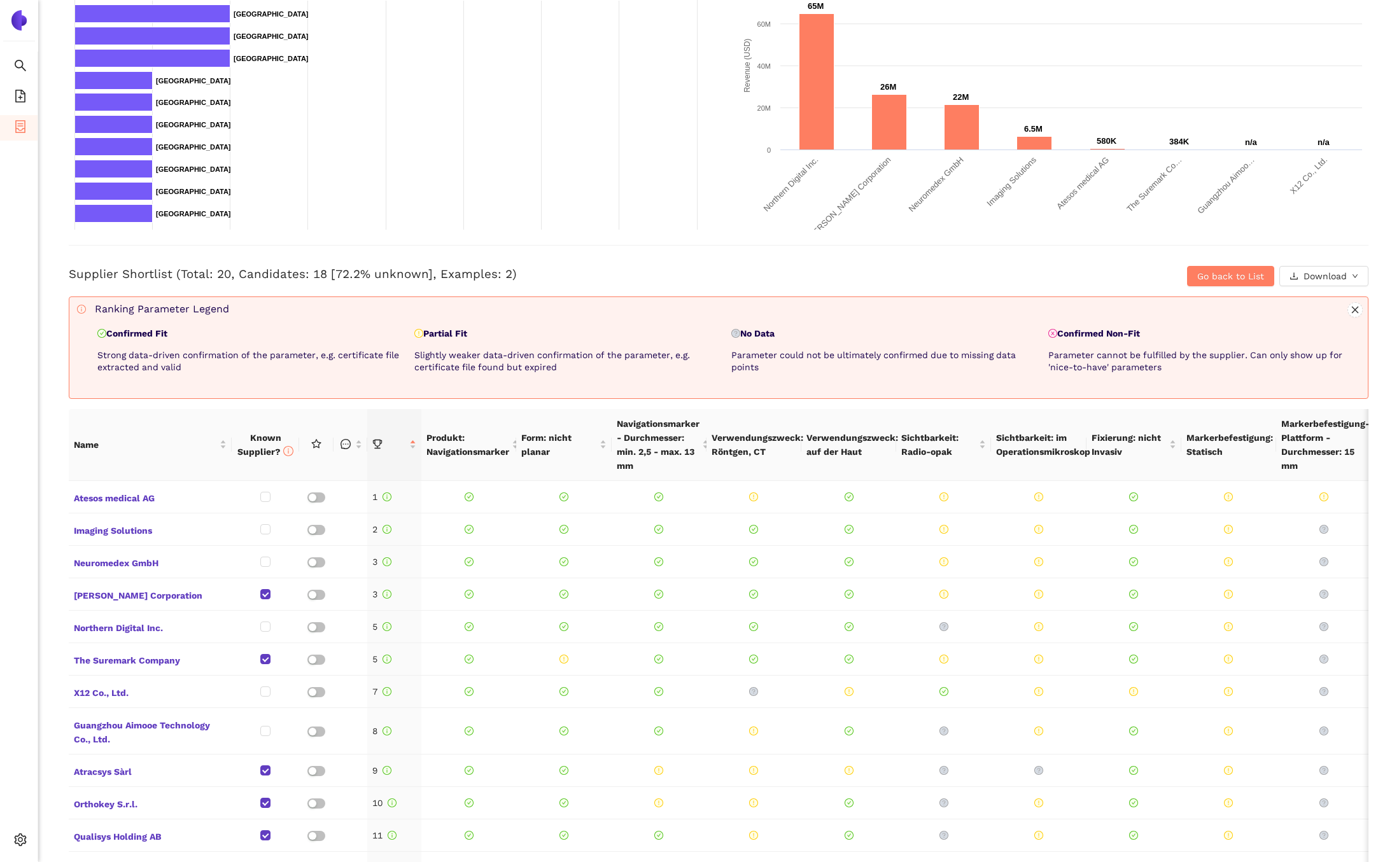
drag, startPoint x: 110, startPoint y: 334, endPoint x: 170, endPoint y: 332, distance: 59.8
click at [170, 332] on p "Confirmed Fit" at bounding box center [253, 334] width 312 height 13
drag, startPoint x: 470, startPoint y: 332, endPoint x: 427, endPoint y: 334, distance: 43.3
click at [427, 334] on p "Partial Fit" at bounding box center [570, 334] width 312 height 13
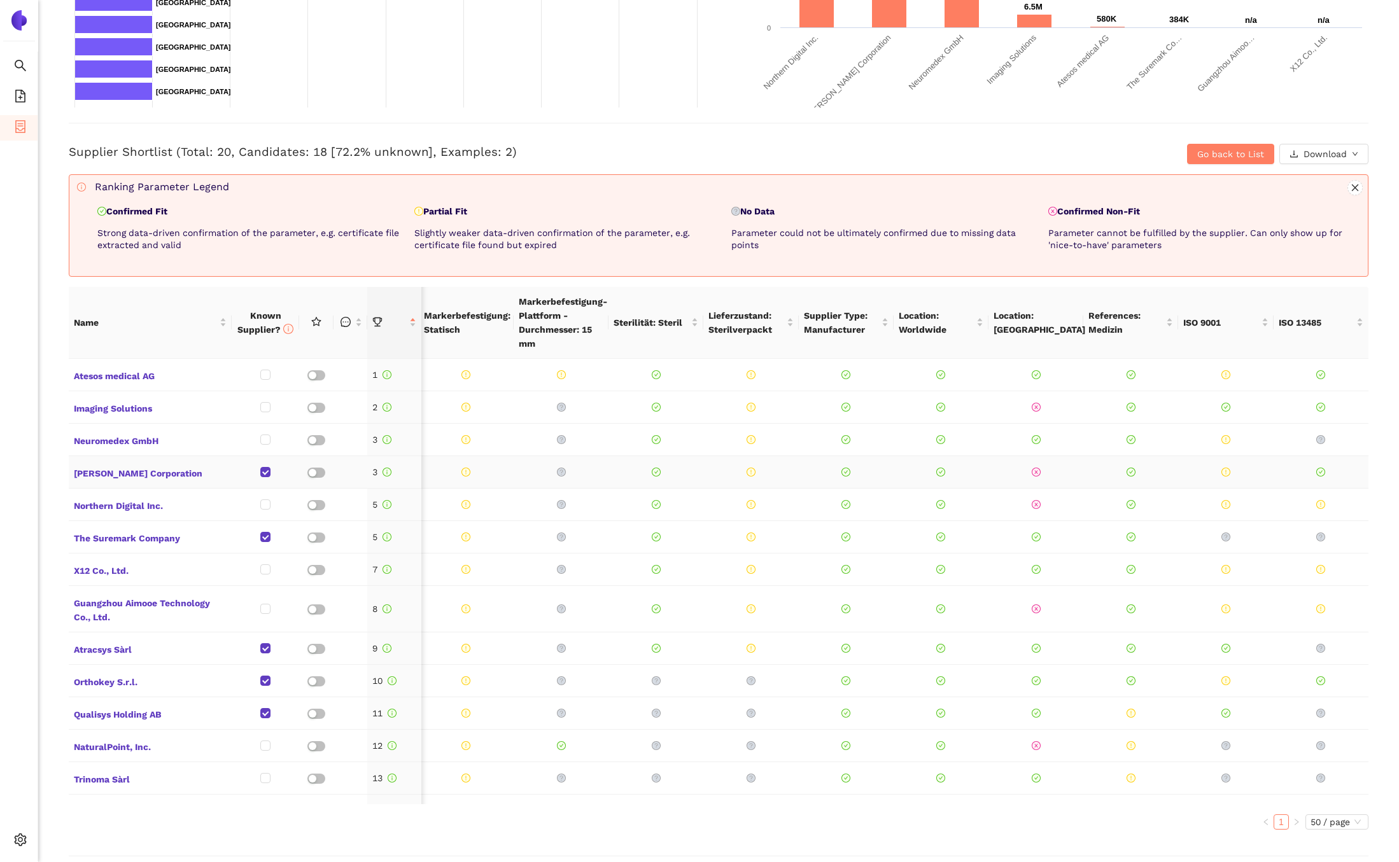
scroll to position [406, 0]
click at [1234, 160] on span "Go back to List" at bounding box center [1230, 157] width 67 height 14
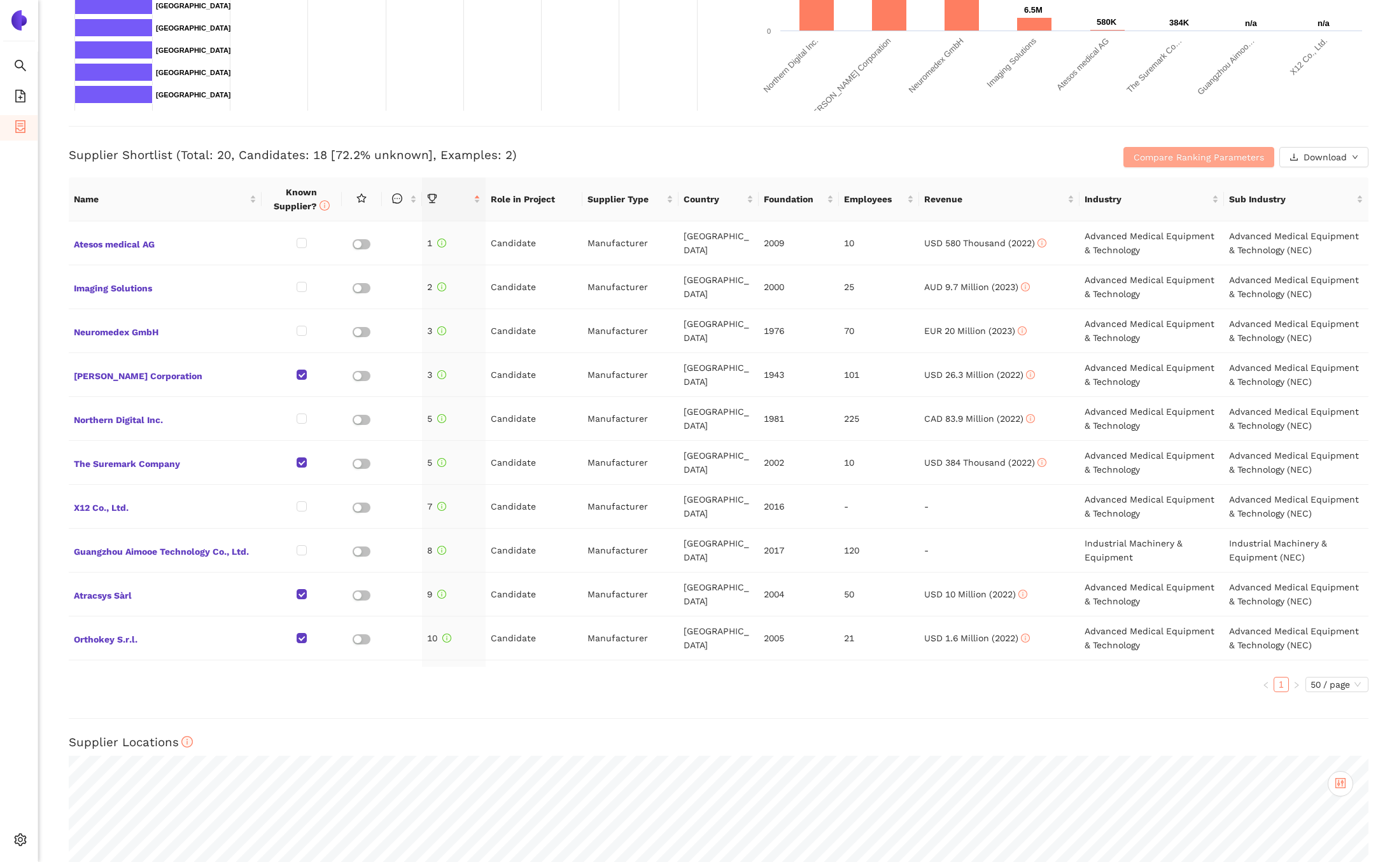
scroll to position [0, 0]
click at [1248, 161] on span "Compare Ranking Parameters" at bounding box center [1199, 157] width 130 height 14
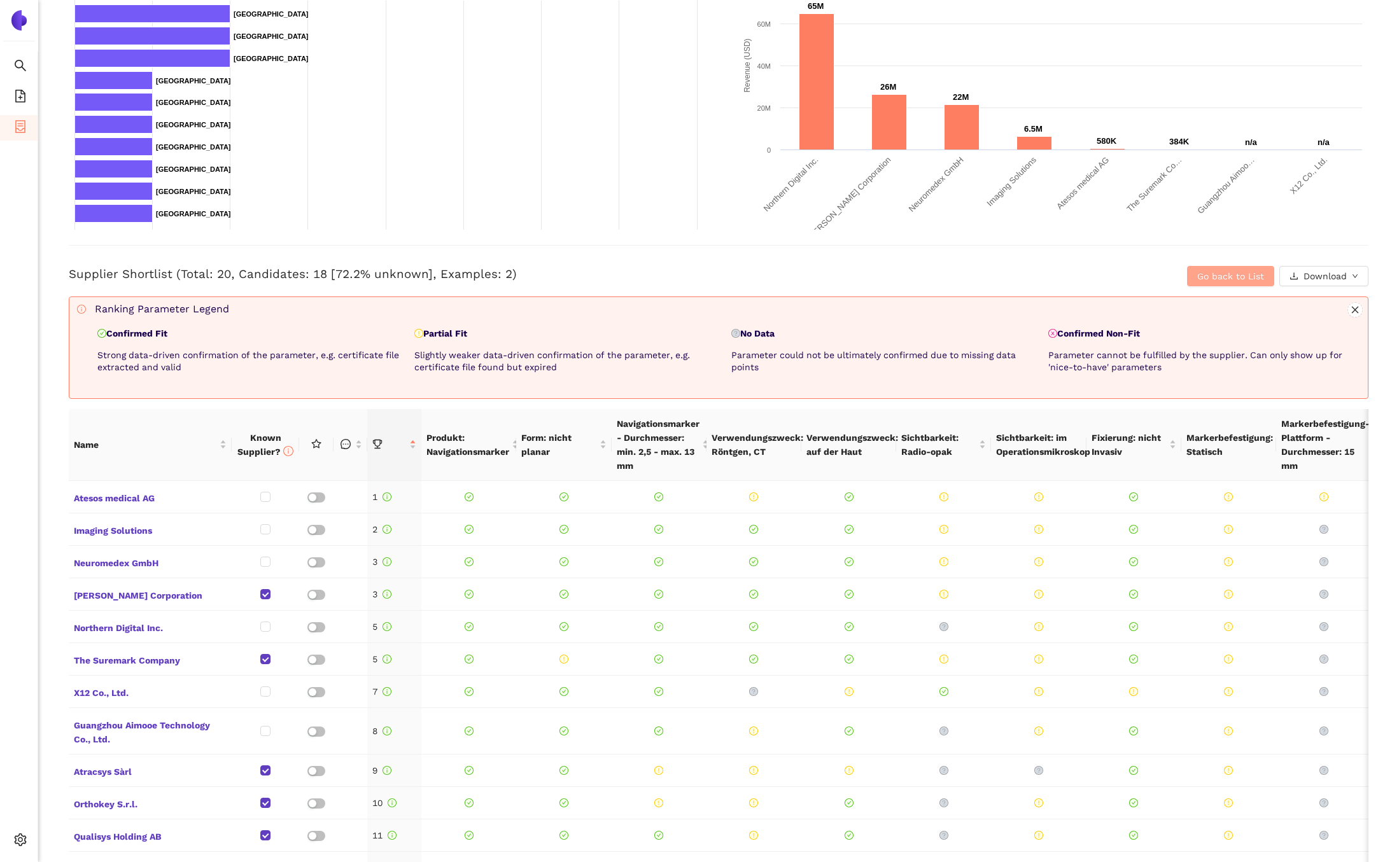
scroll to position [286, 0]
click at [1202, 280] on span "Go back to List" at bounding box center [1230, 277] width 67 height 14
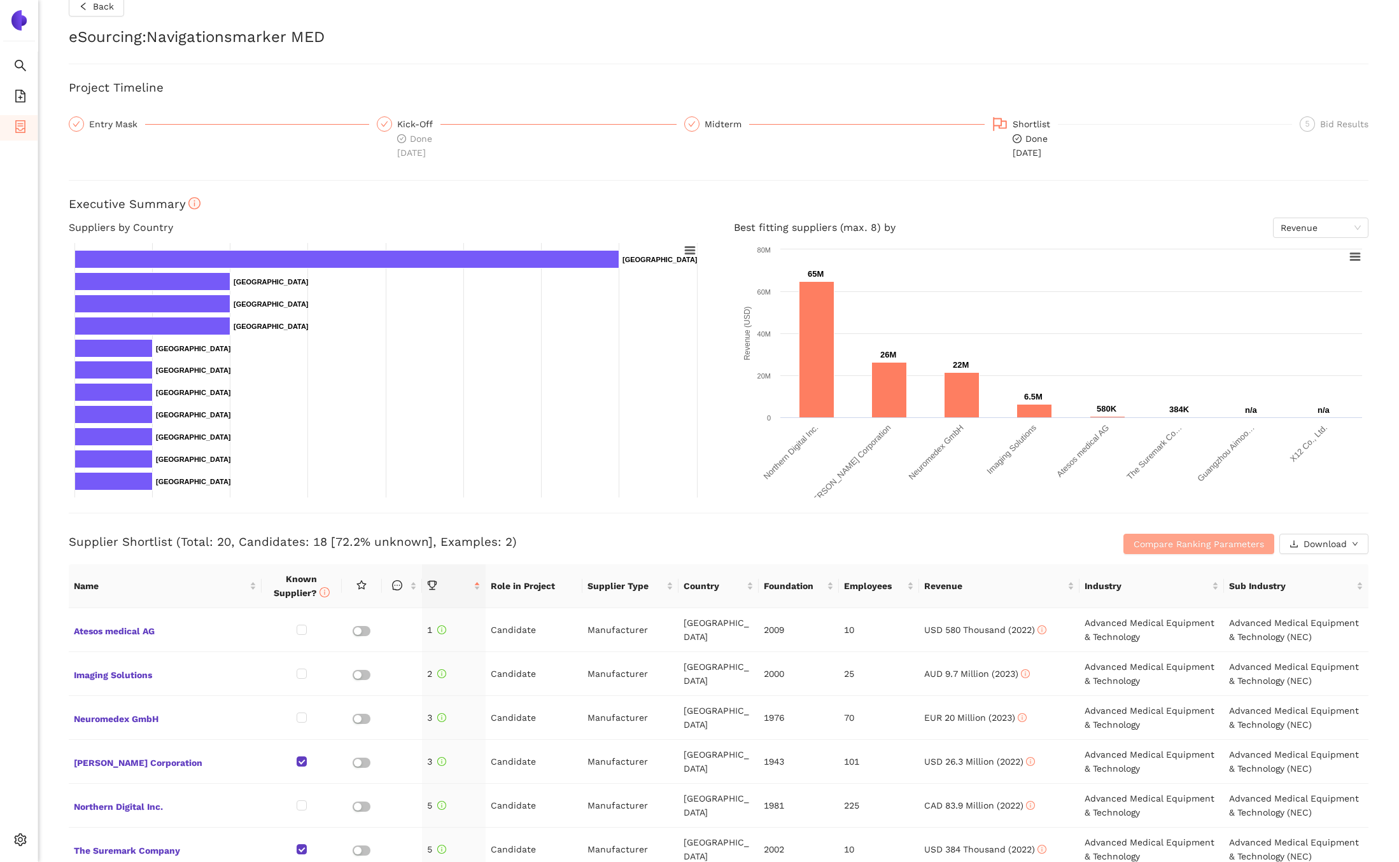
scroll to position [0, 0]
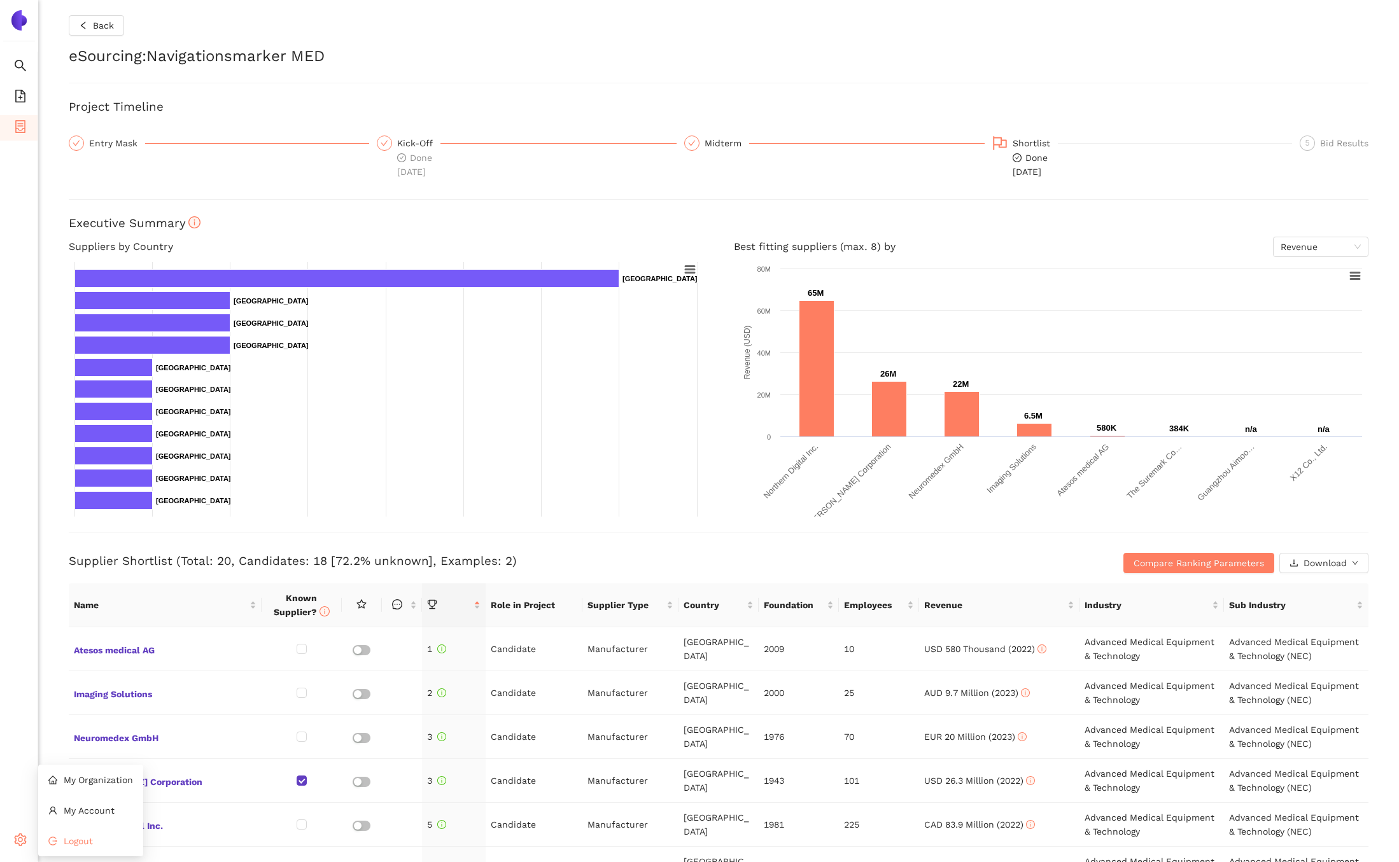
click at [56, 842] on icon "logout" at bounding box center [52, 841] width 9 height 9
